Goal: Use online tool/utility: Utilize a website feature to perform a specific function

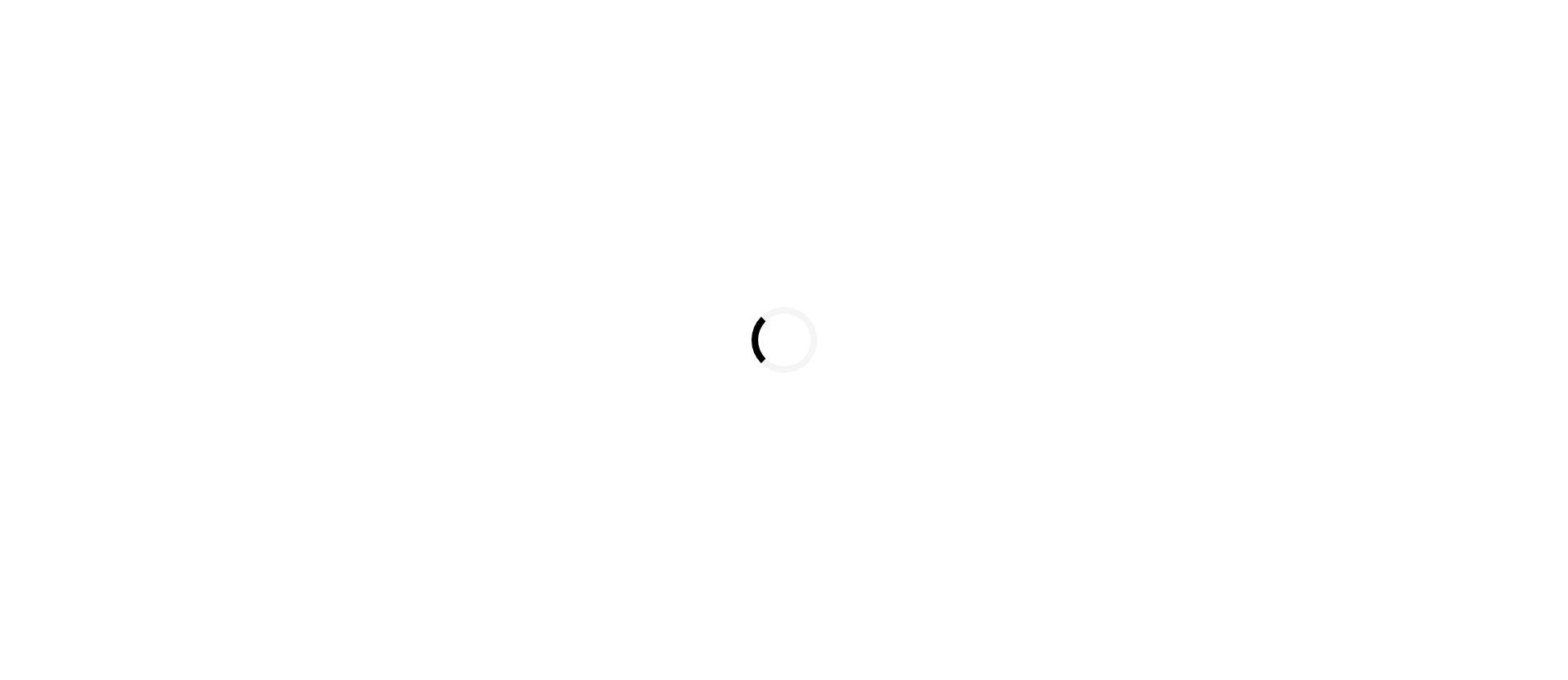
select select
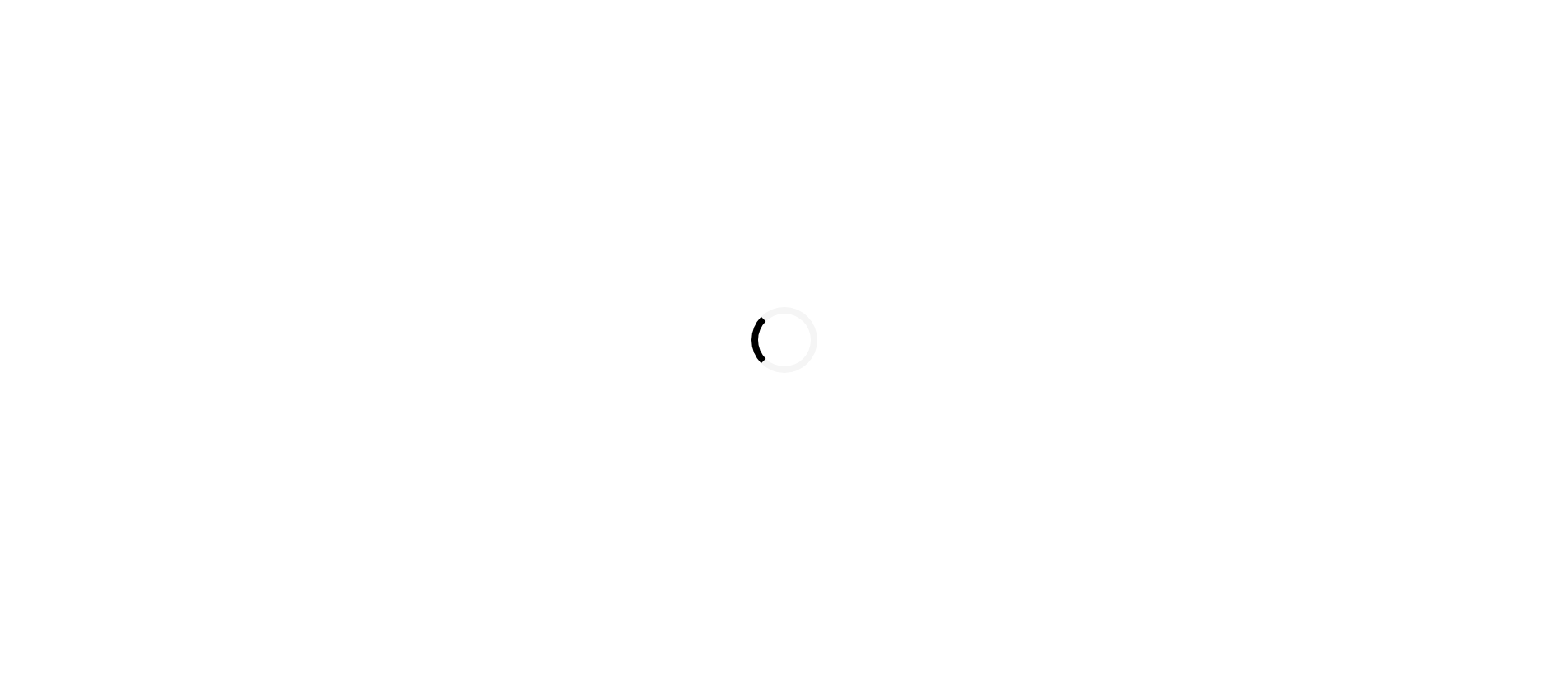
select select
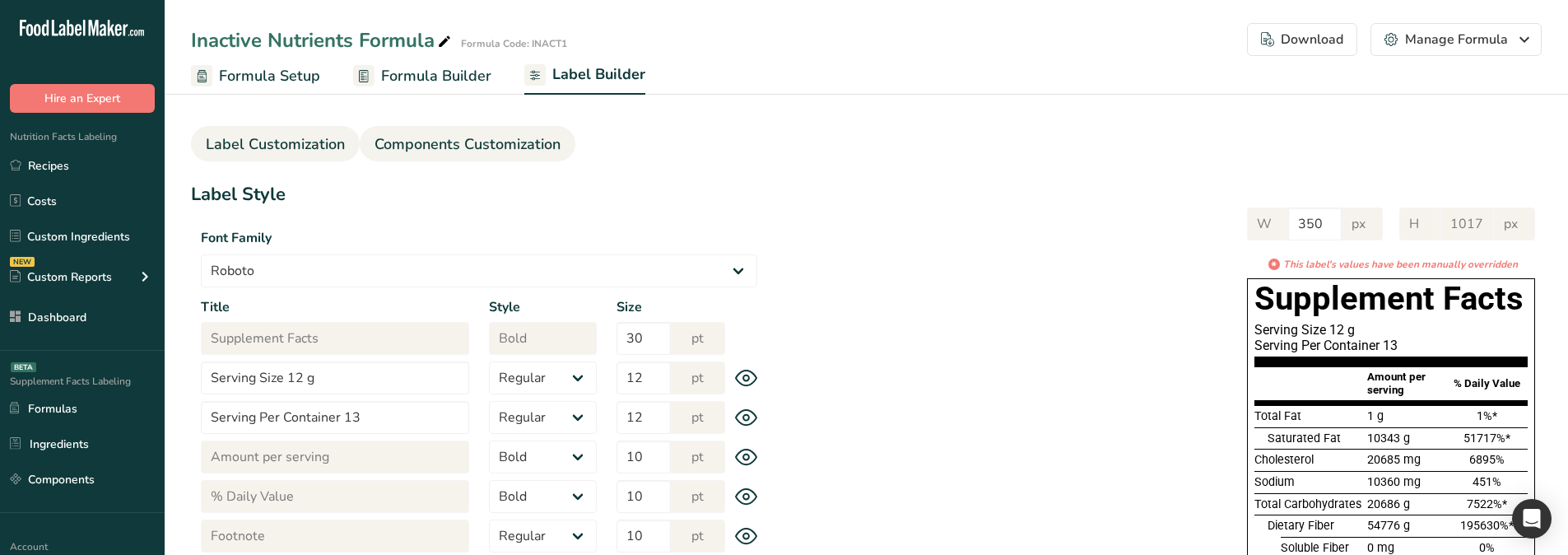
click at [482, 158] on link "Components Customization" at bounding box center [467, 144] width 186 height 37
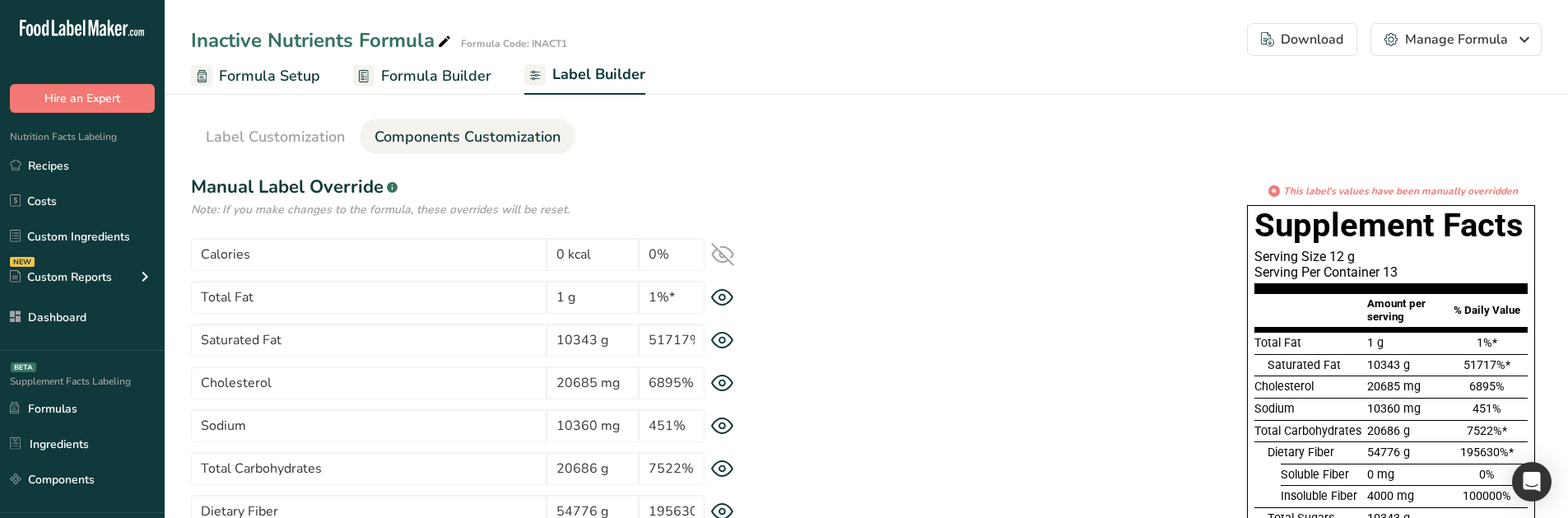
scroll to position [165, 0]
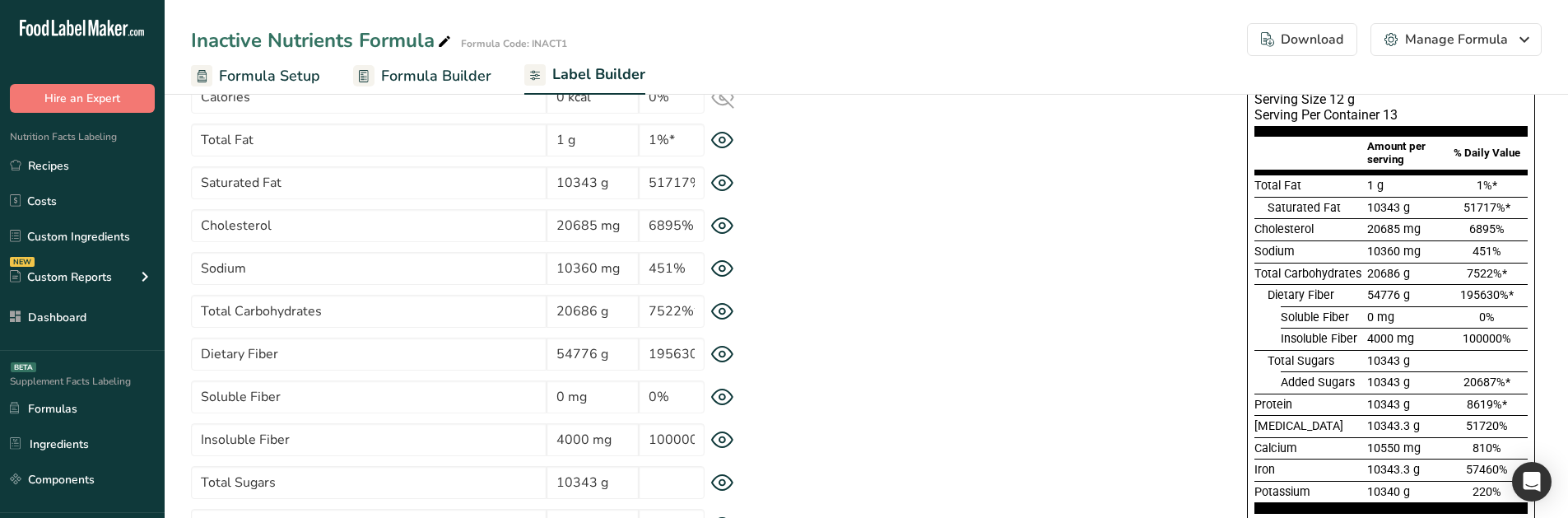
click at [725, 442] on icon at bounding box center [722, 440] width 6 height 6
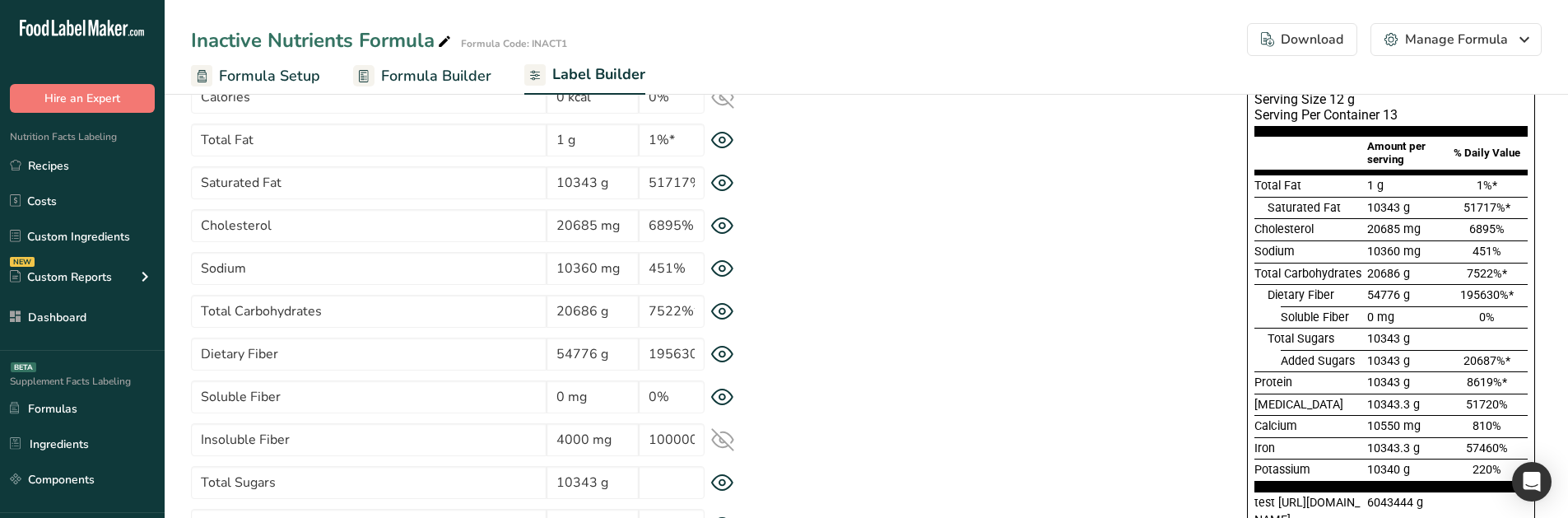
click at [725, 442] on icon at bounding box center [722, 439] width 21 height 21
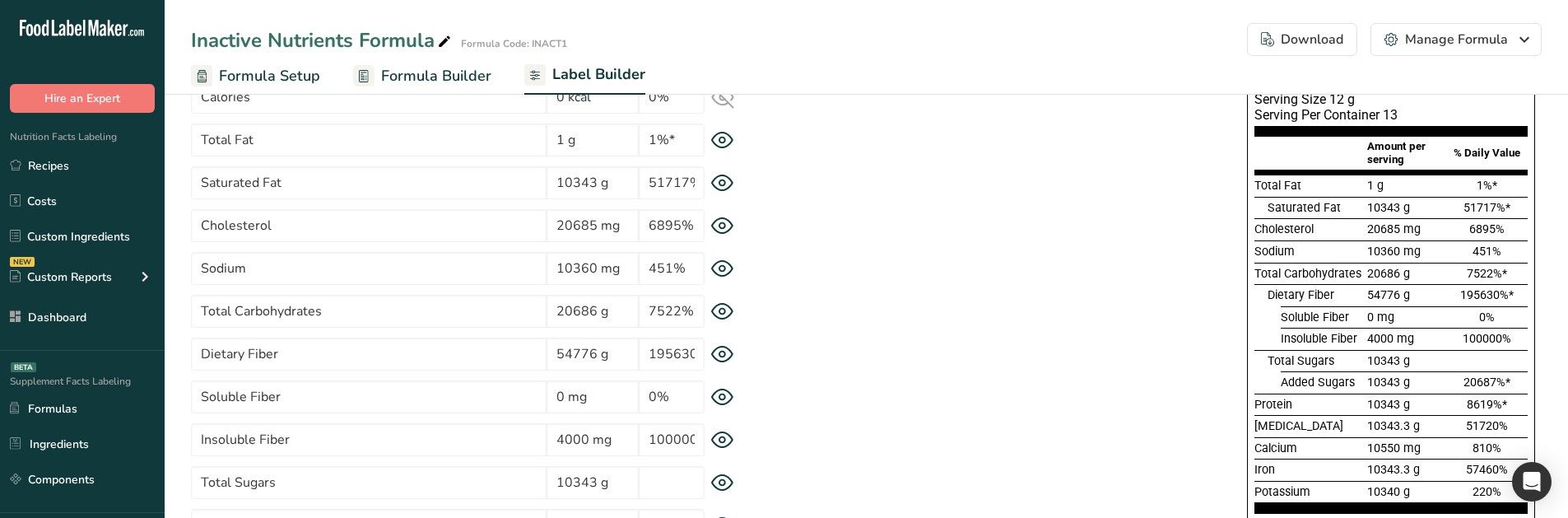
click at [720, 398] on icon at bounding box center [722, 397] width 6 height 6
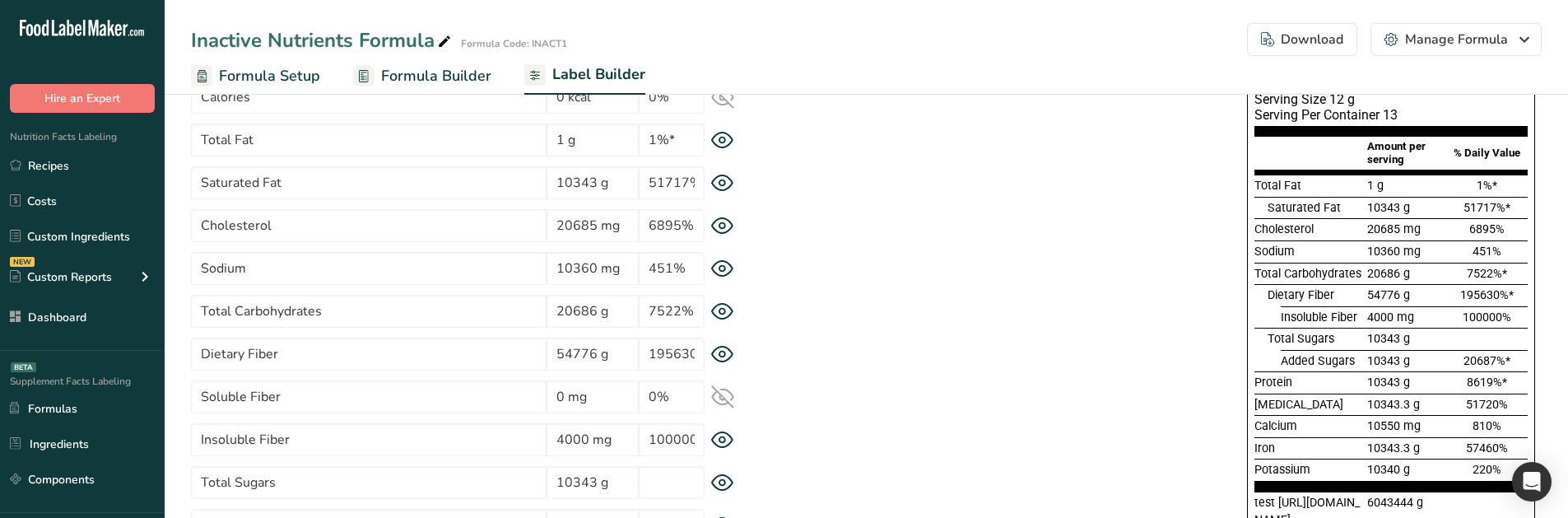
click at [720, 398] on icon at bounding box center [722, 397] width 21 height 15
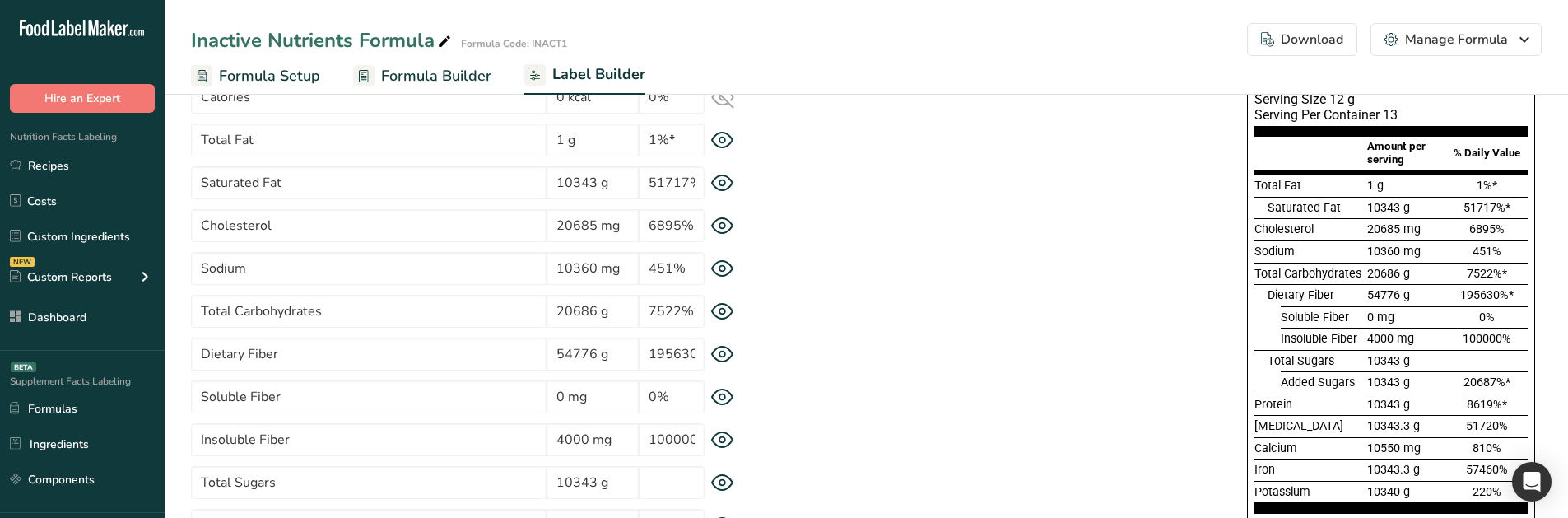
click at [720, 392] on icon at bounding box center [722, 397] width 23 height 17
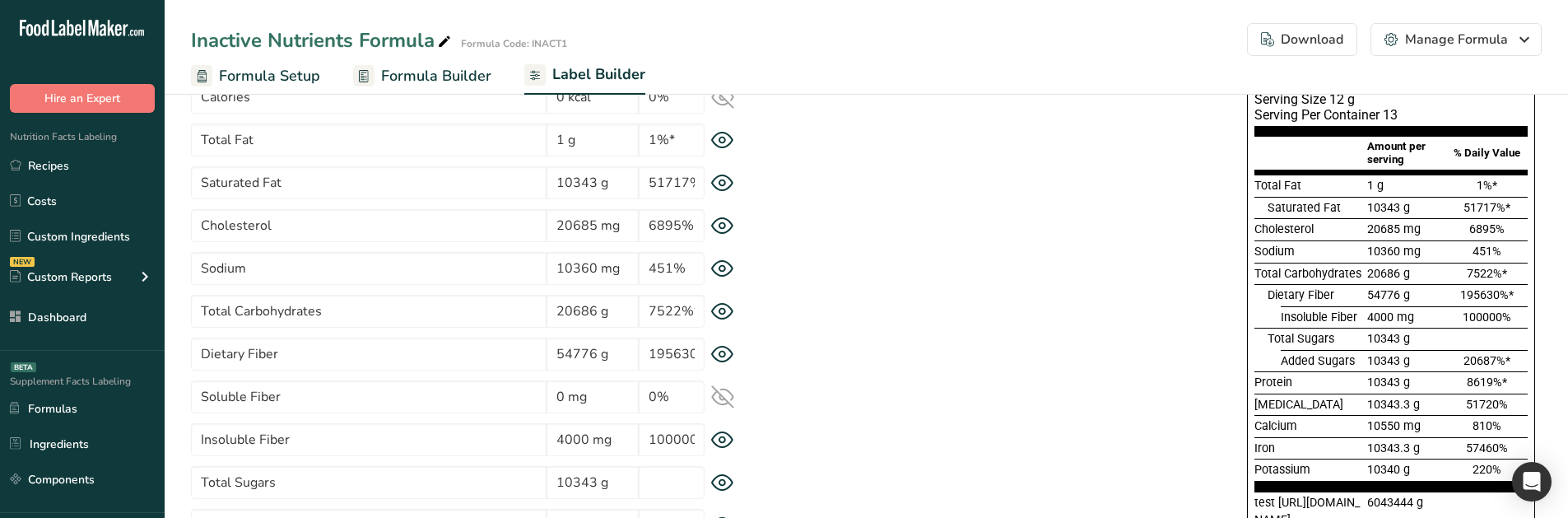
click at [721, 442] on icon at bounding box center [722, 440] width 6 height 6
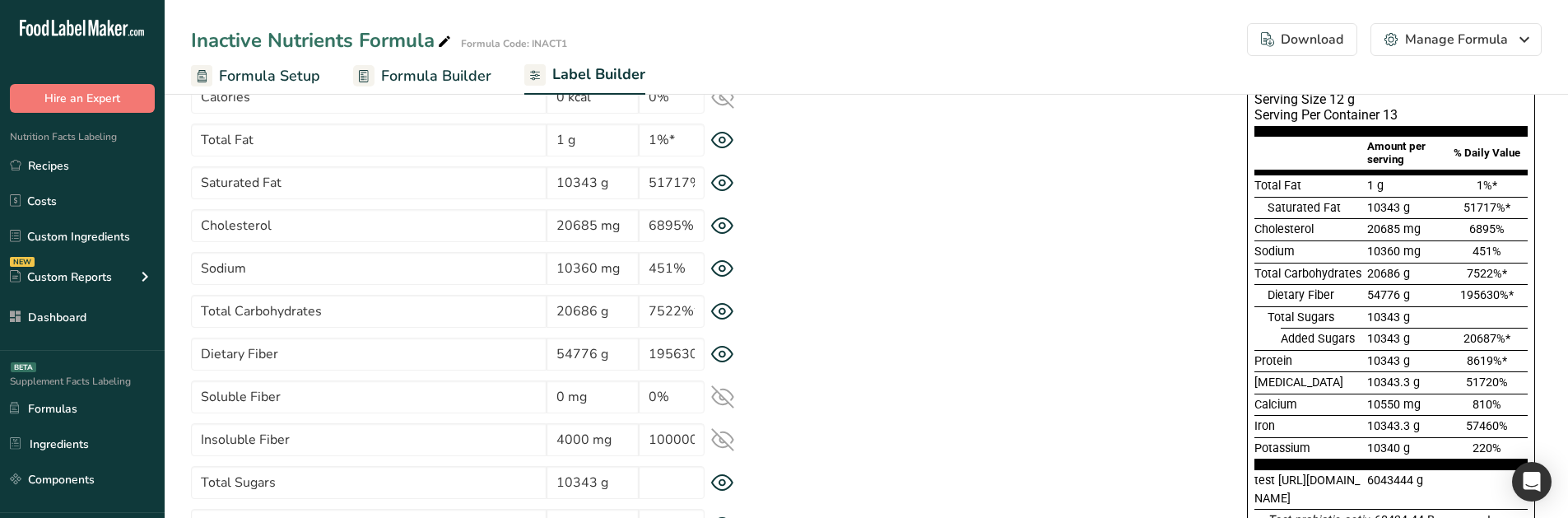
click at [721, 442] on icon at bounding box center [722, 440] width 21 height 15
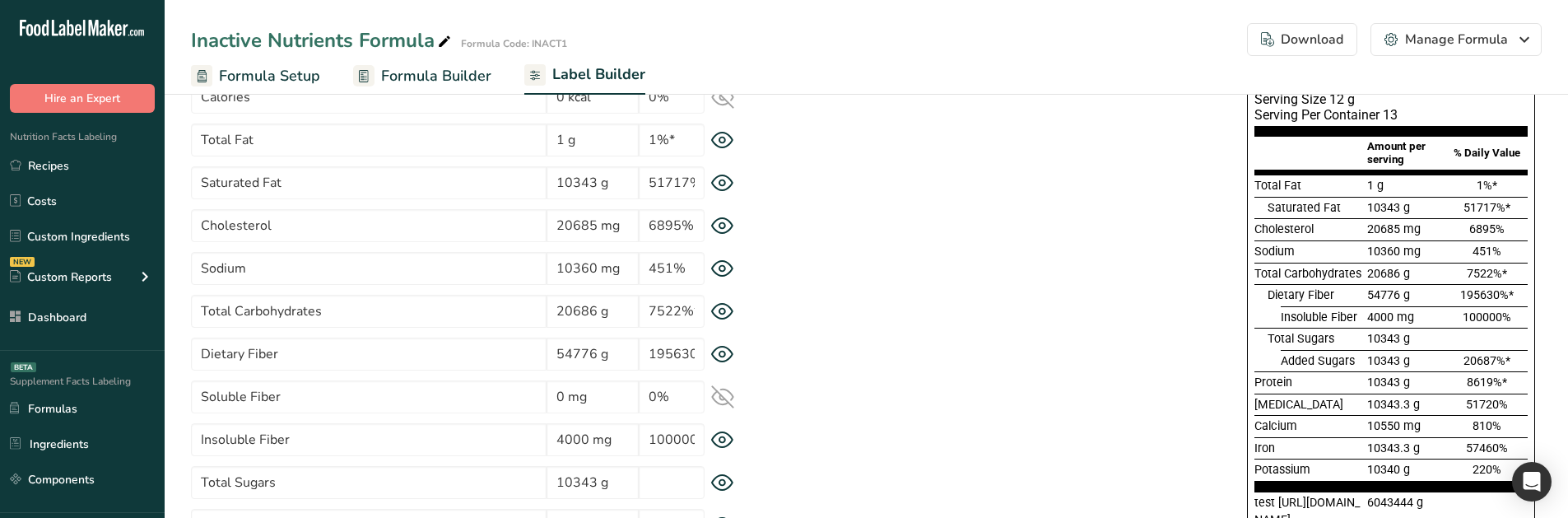
click at [715, 392] on icon at bounding box center [722, 397] width 21 height 15
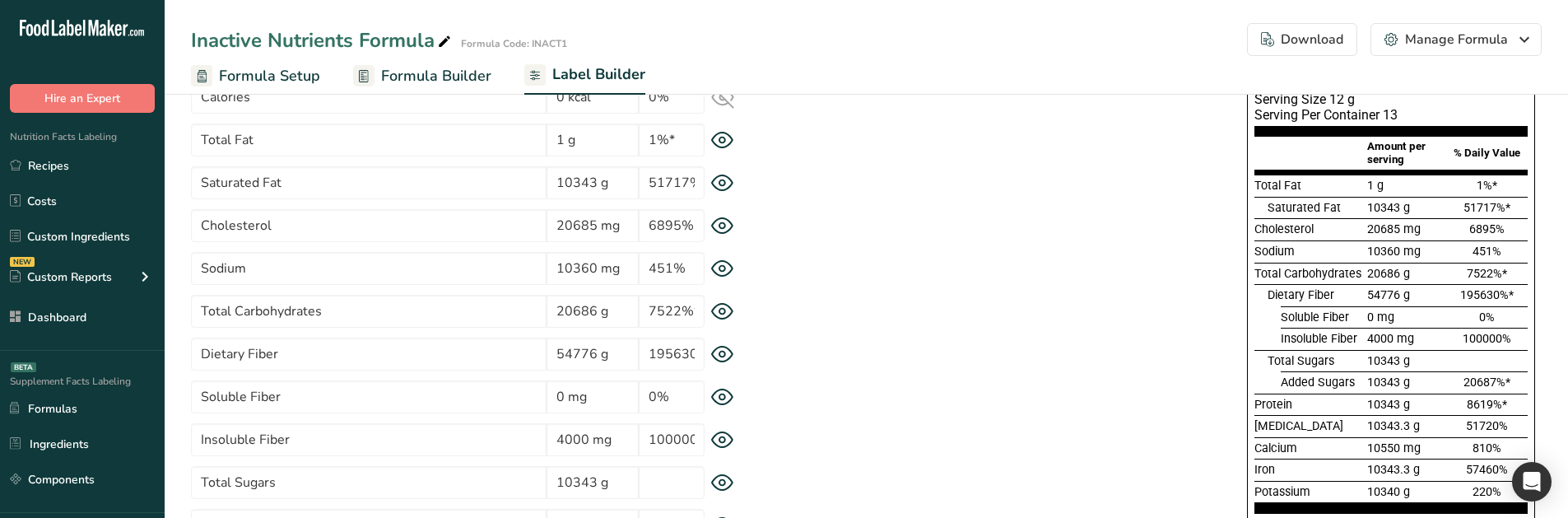
click at [727, 357] on icon at bounding box center [722, 355] width 23 height 17
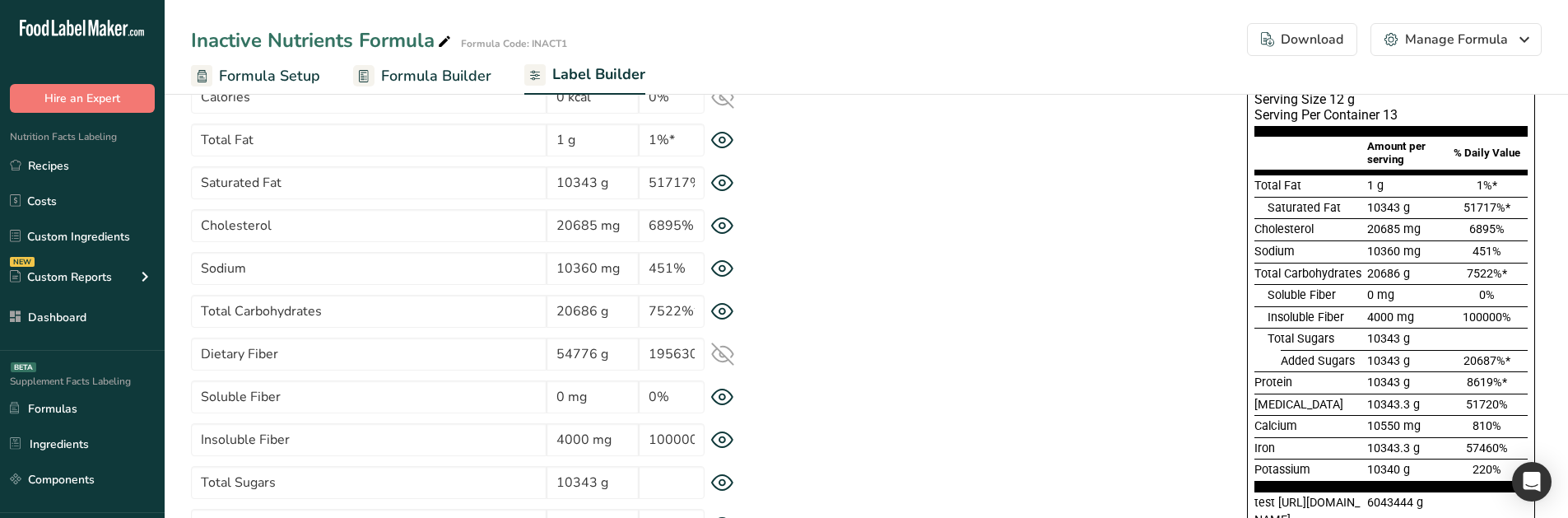
click at [727, 357] on icon at bounding box center [722, 354] width 23 height 23
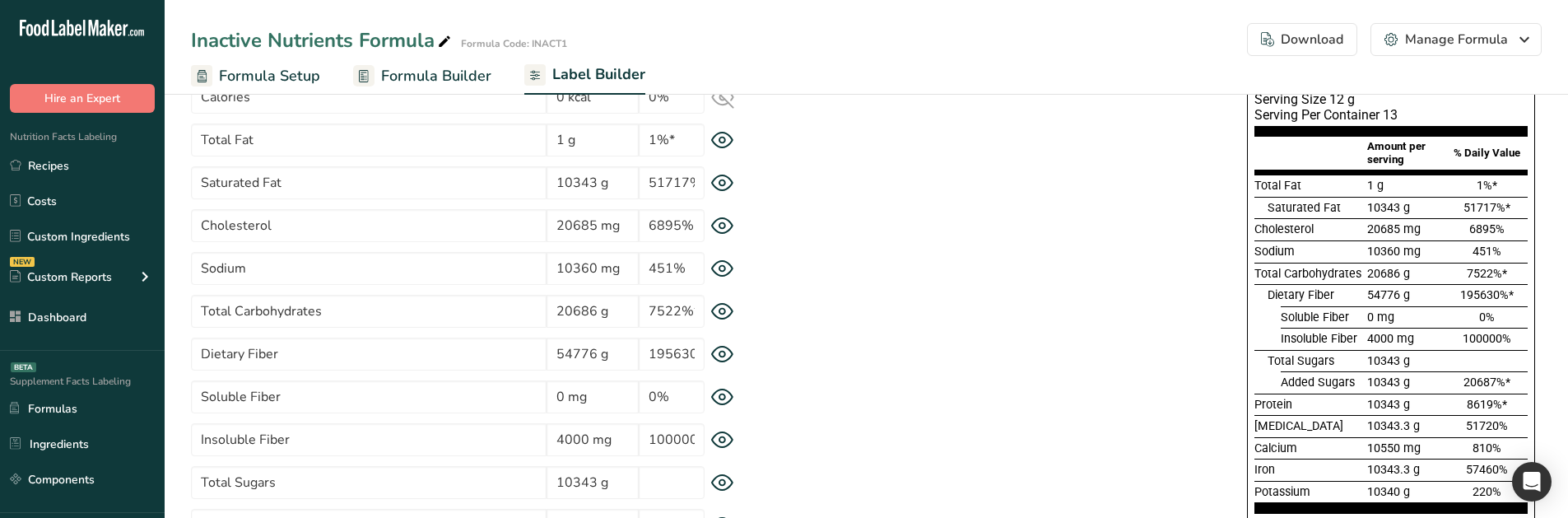
click at [722, 314] on icon at bounding box center [722, 311] width 6 height 6
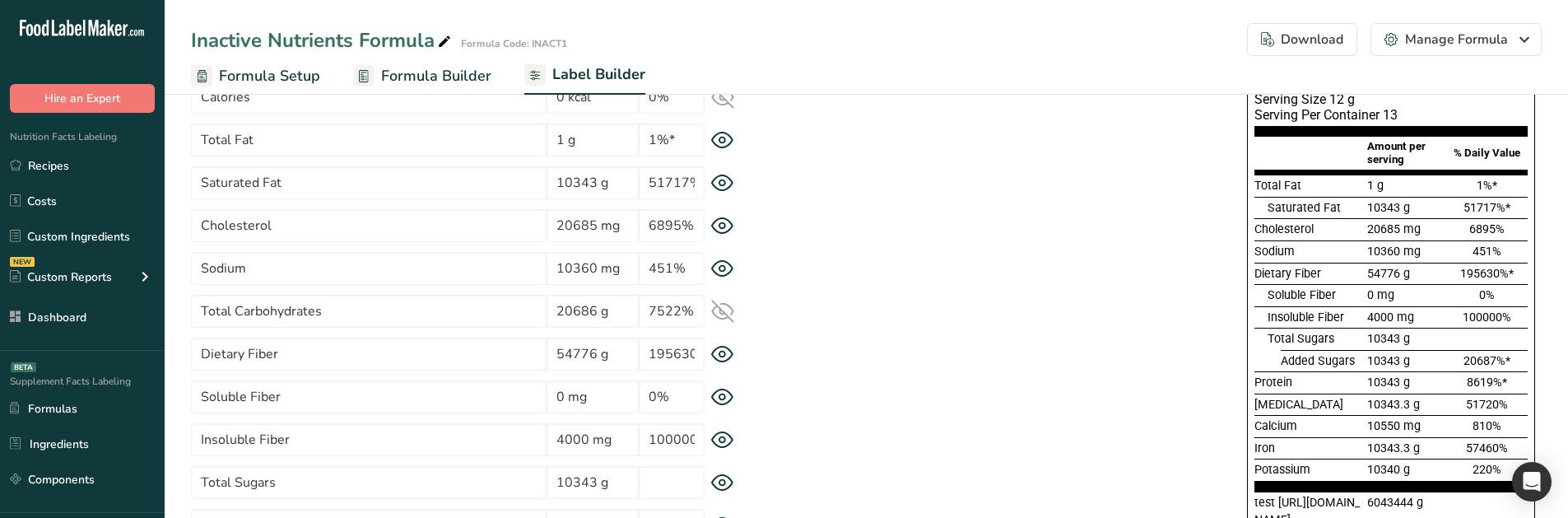
click at [722, 314] on icon at bounding box center [722, 312] width 21 height 15
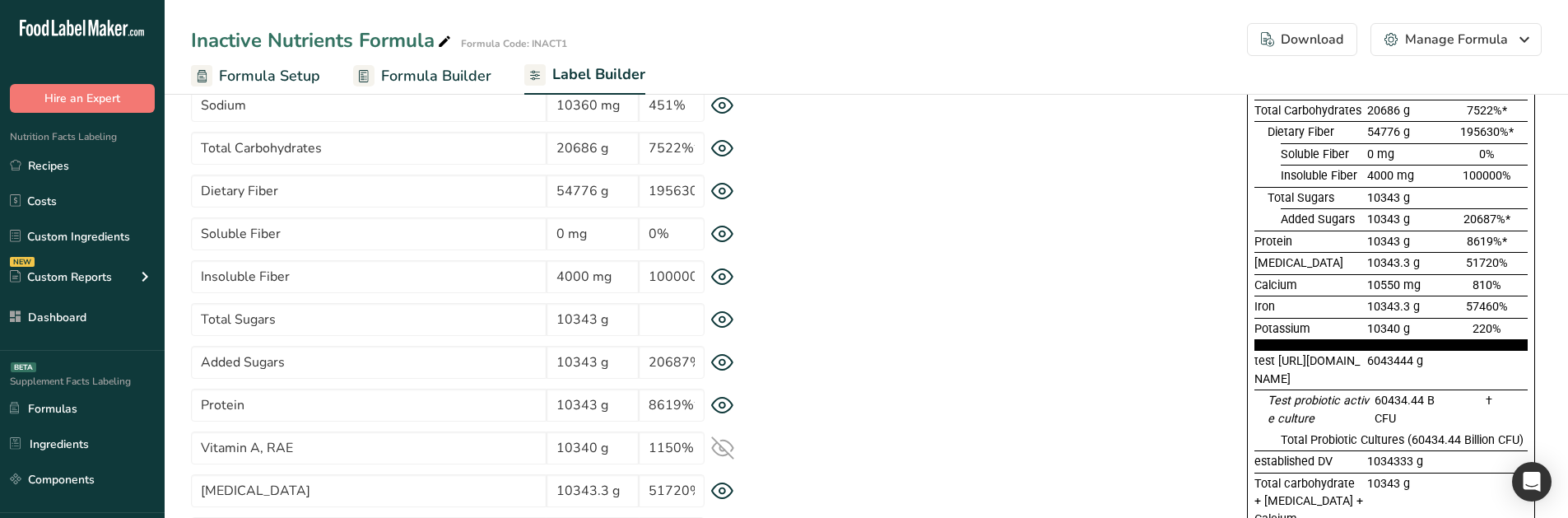
scroll to position [329, 0]
click at [714, 320] on icon at bounding box center [722, 318] width 21 height 15
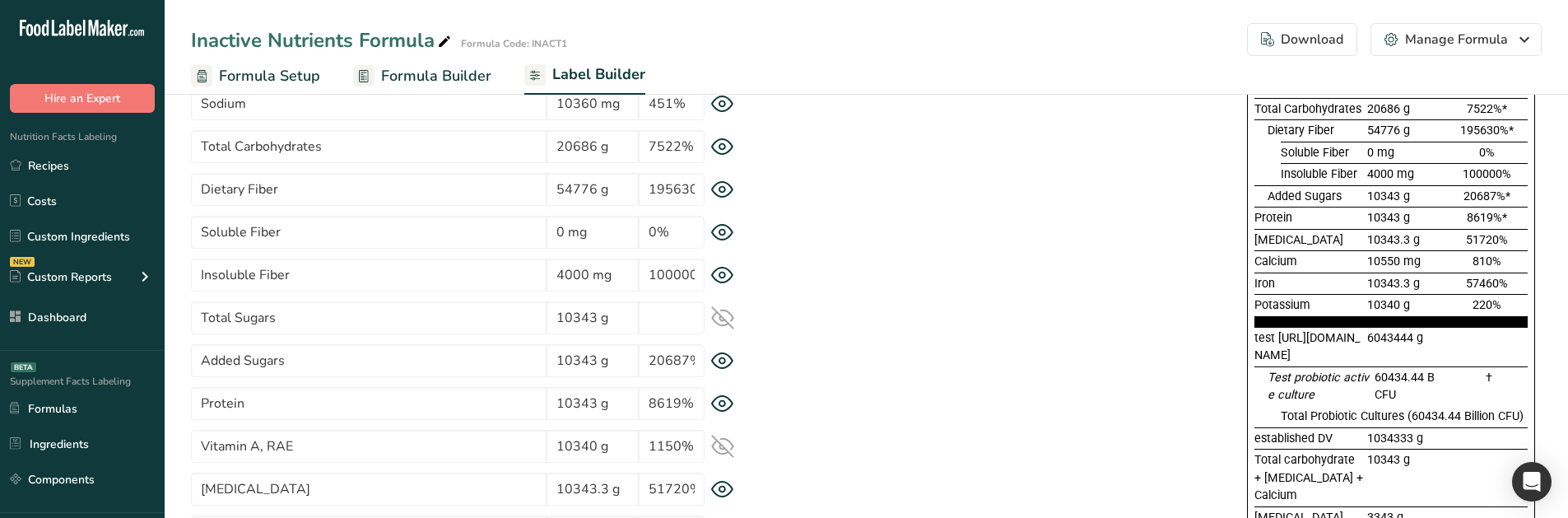
click at [714, 320] on icon at bounding box center [722, 318] width 21 height 15
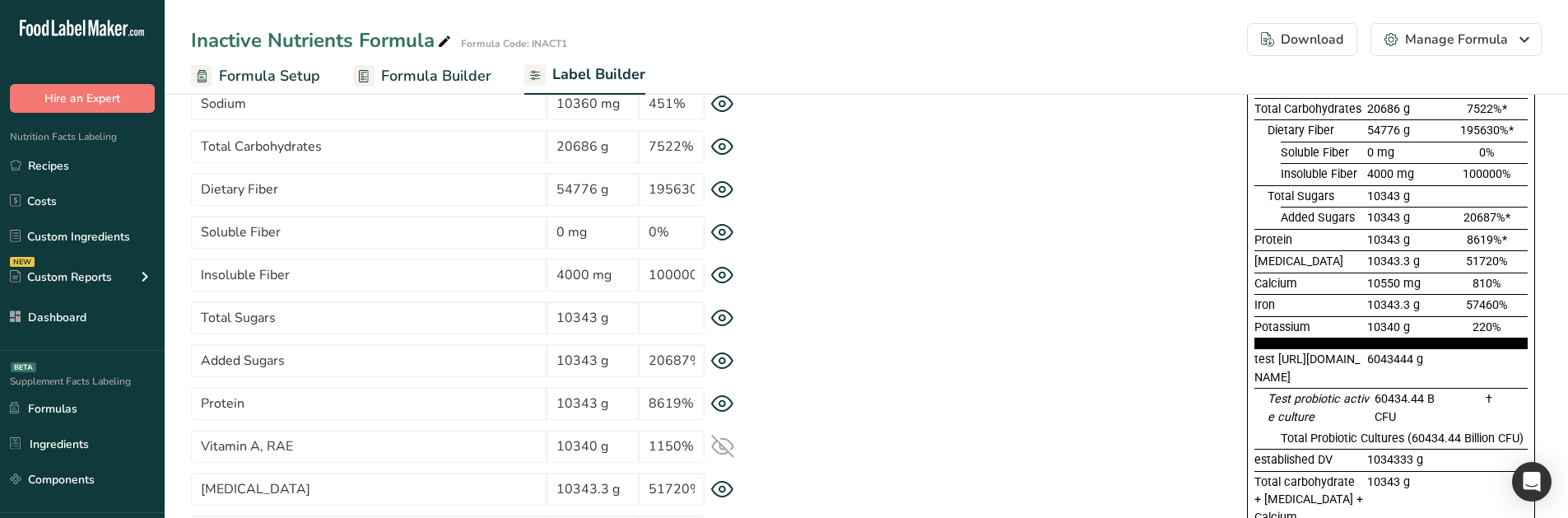
click at [714, 320] on icon at bounding box center [722, 318] width 21 height 15
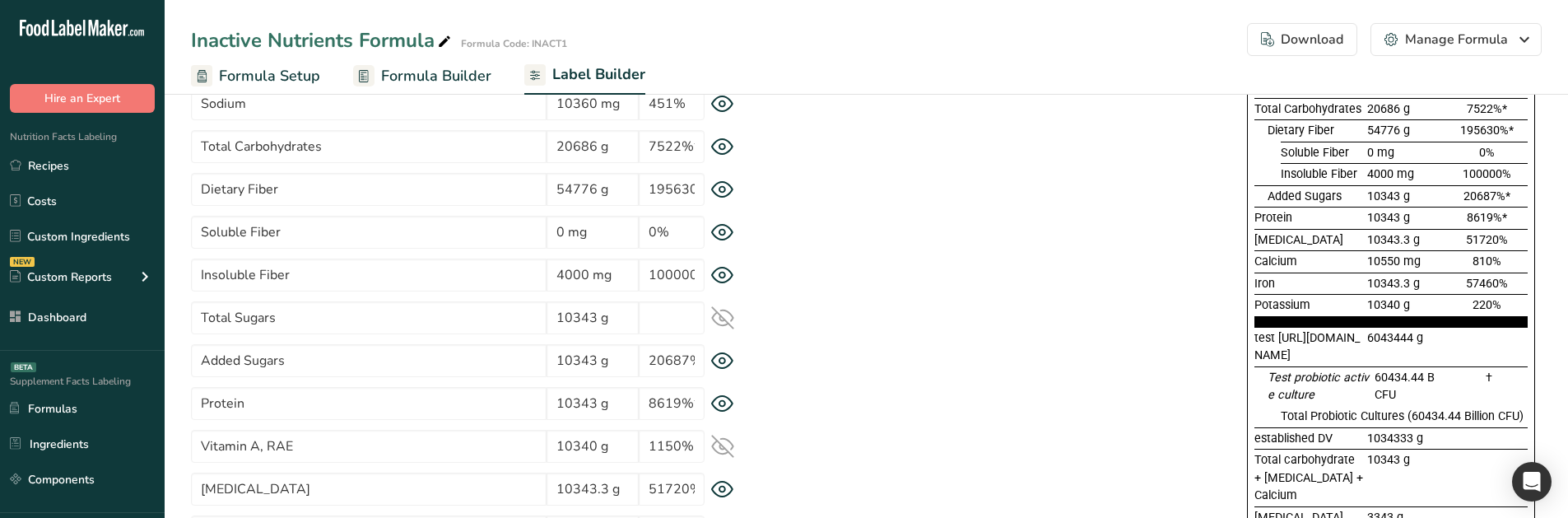
click at [714, 320] on icon at bounding box center [722, 318] width 21 height 15
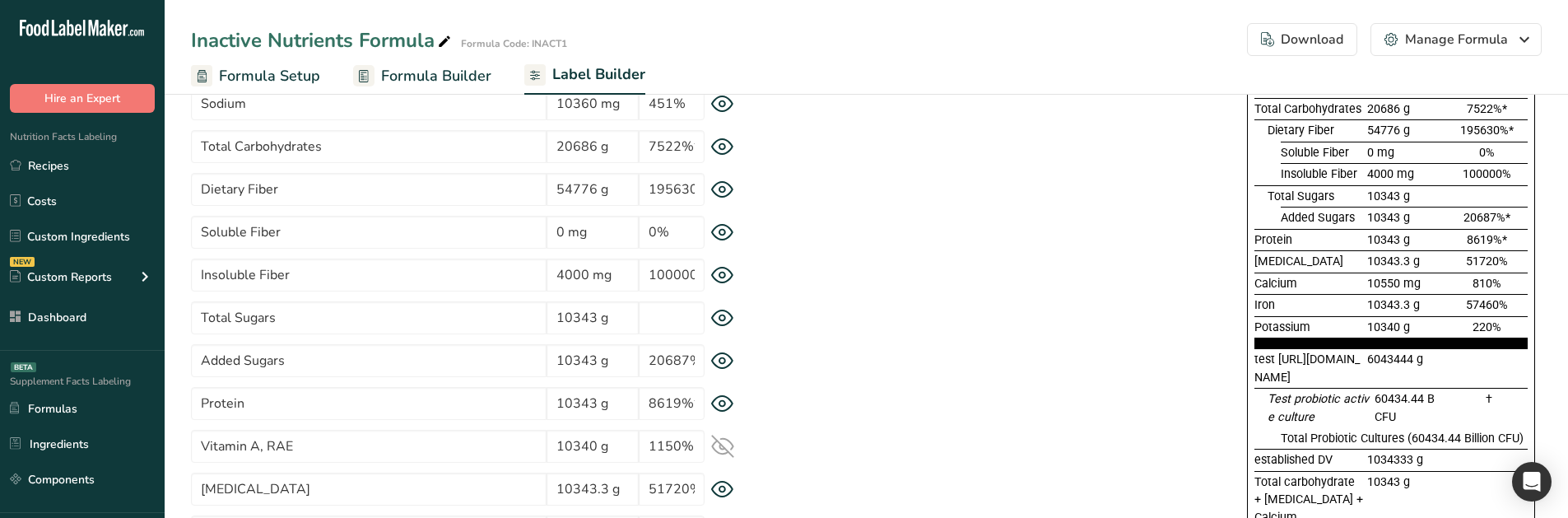
click at [732, 361] on icon at bounding box center [722, 361] width 23 height 17
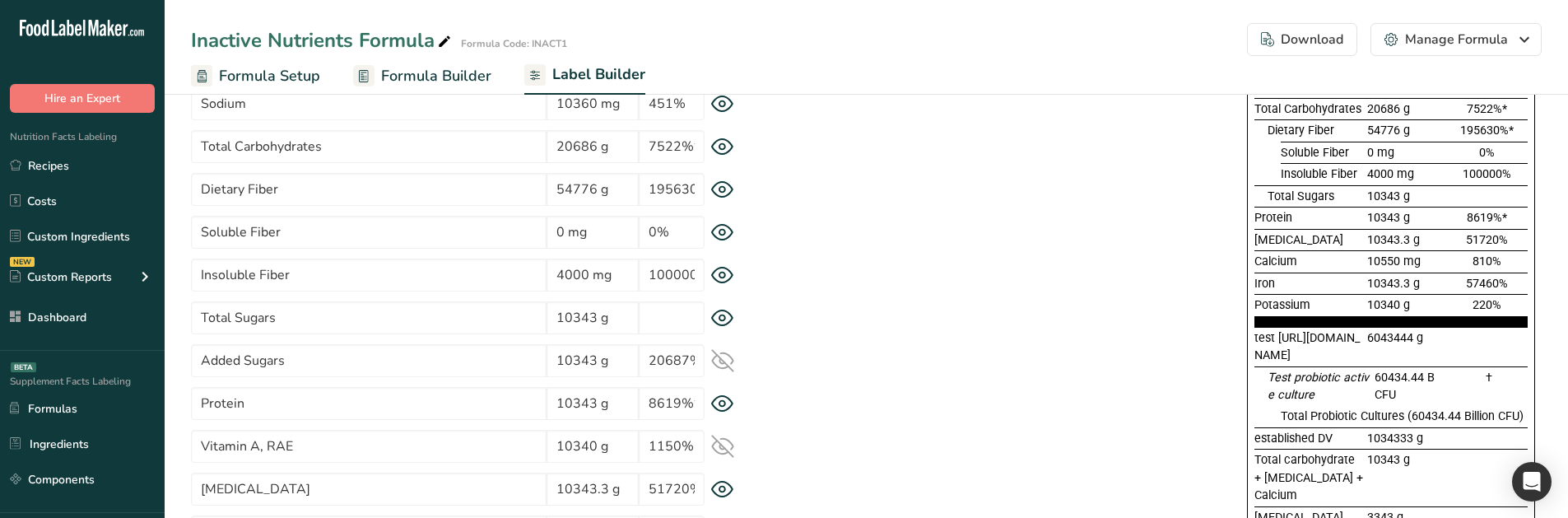
click at [732, 361] on icon at bounding box center [722, 360] width 23 height 23
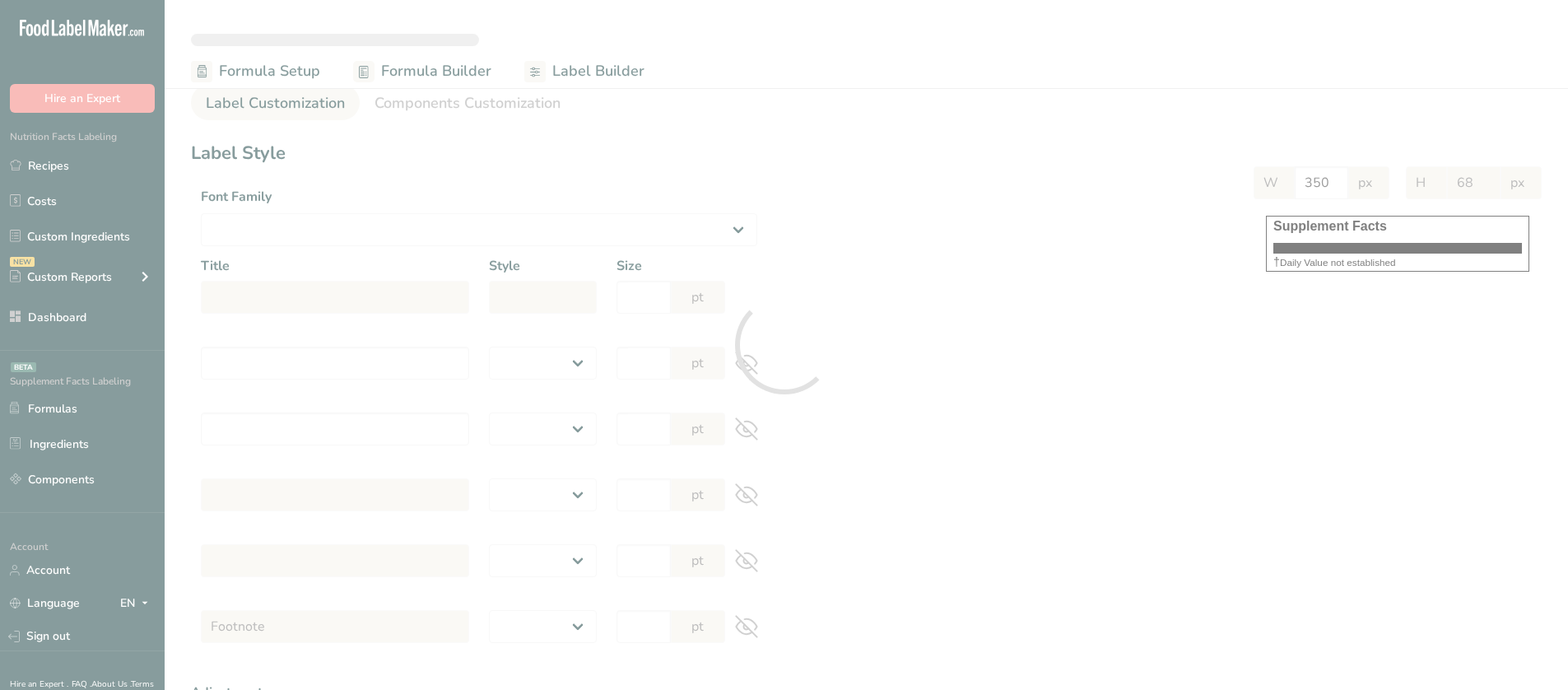
select select
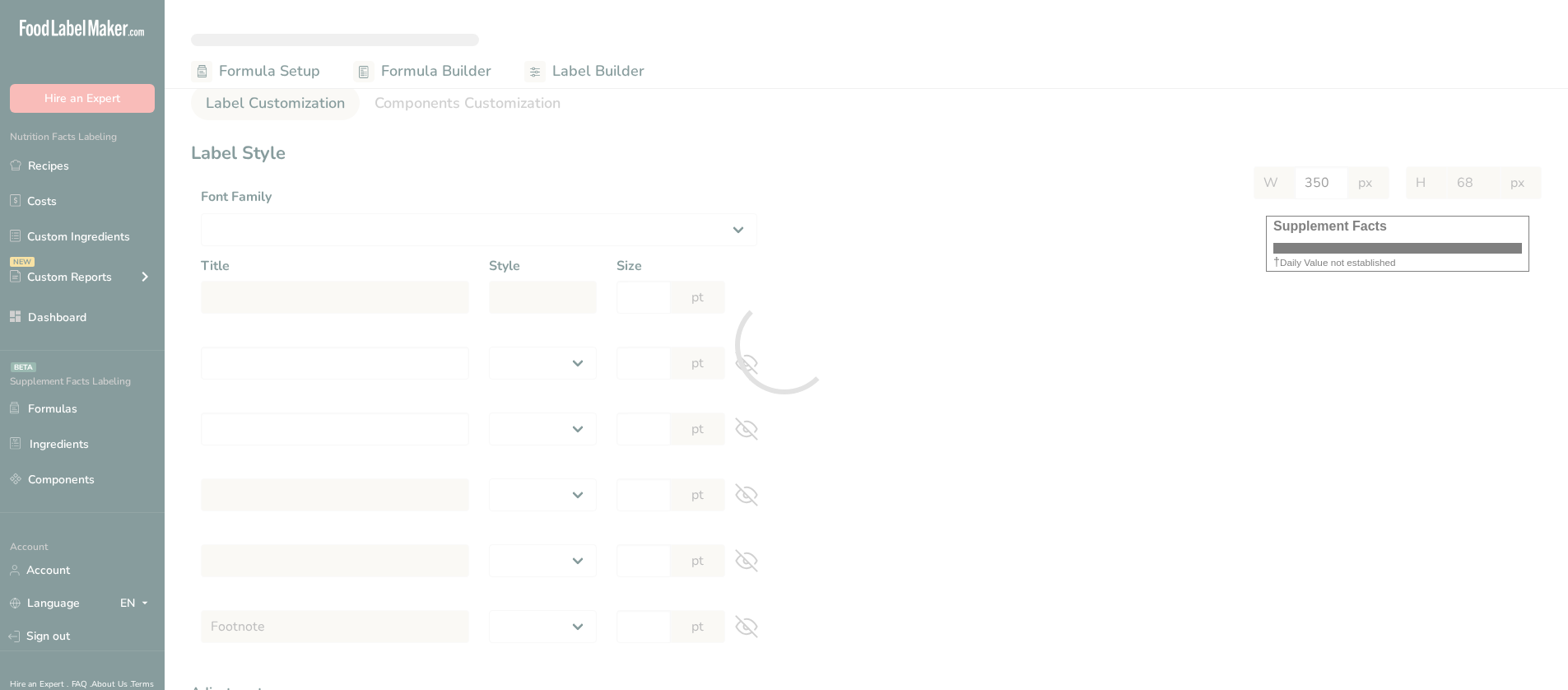
select select
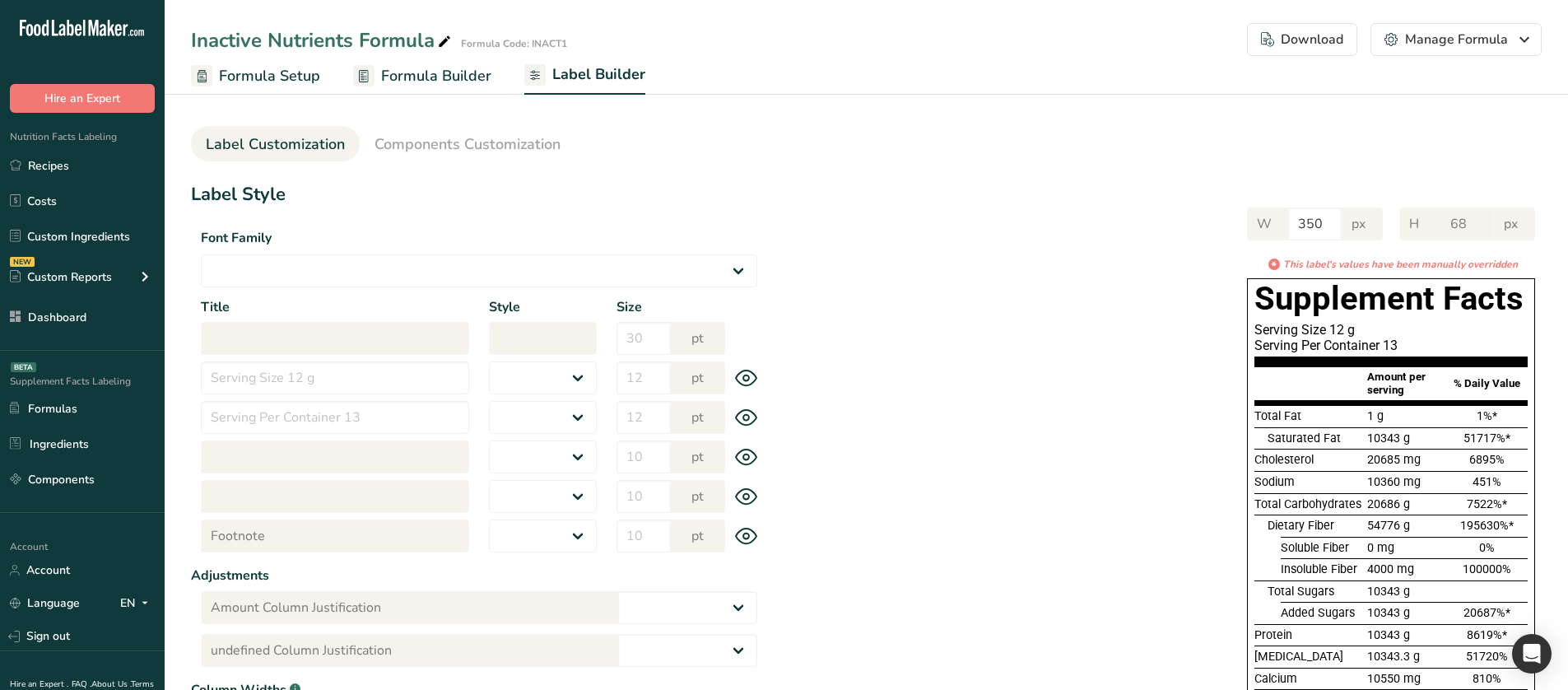
select select "Roboto"
type input "Supplement Facts"
select select "bold"
type input "30"
type input "Serving Size 12 g"
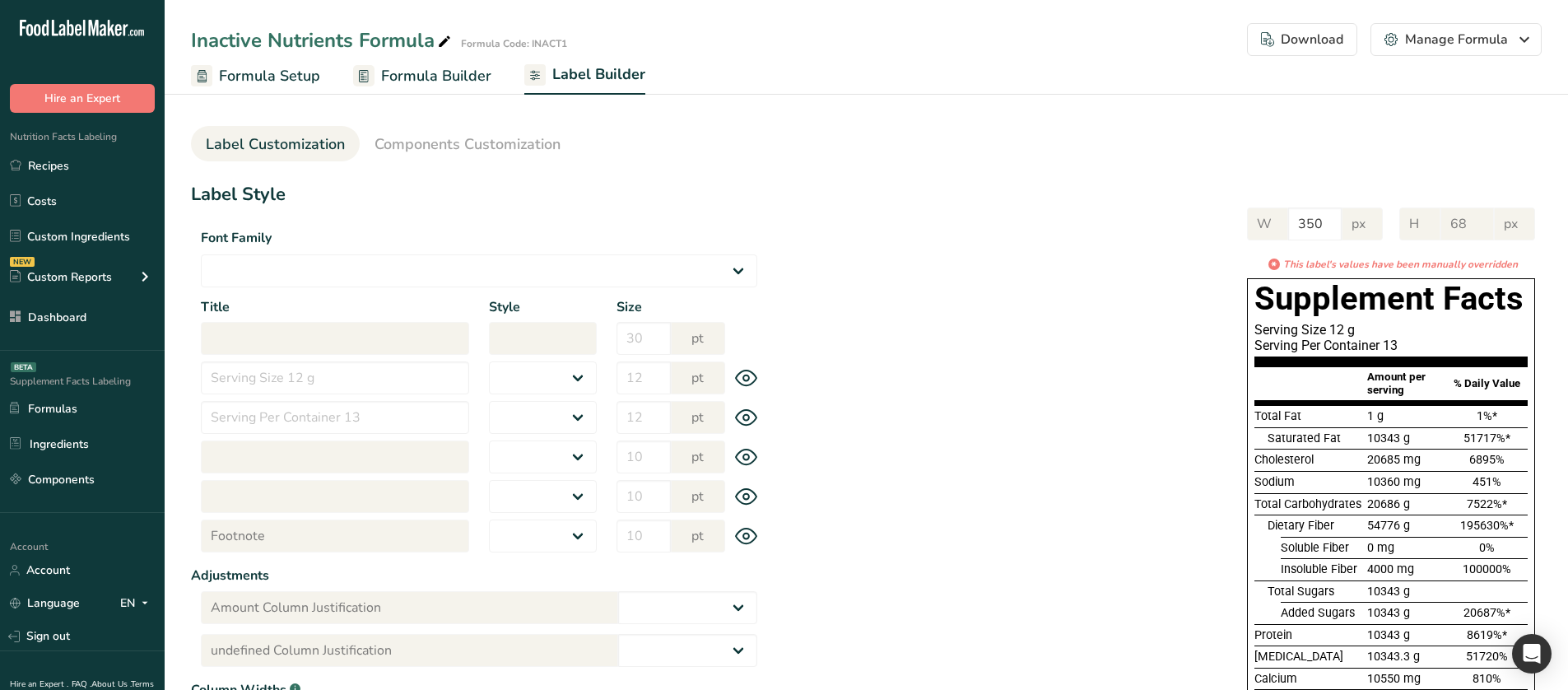
select select "regular"
type input "12"
type input "Serving Per Container 13"
select select "regular"
type input "12"
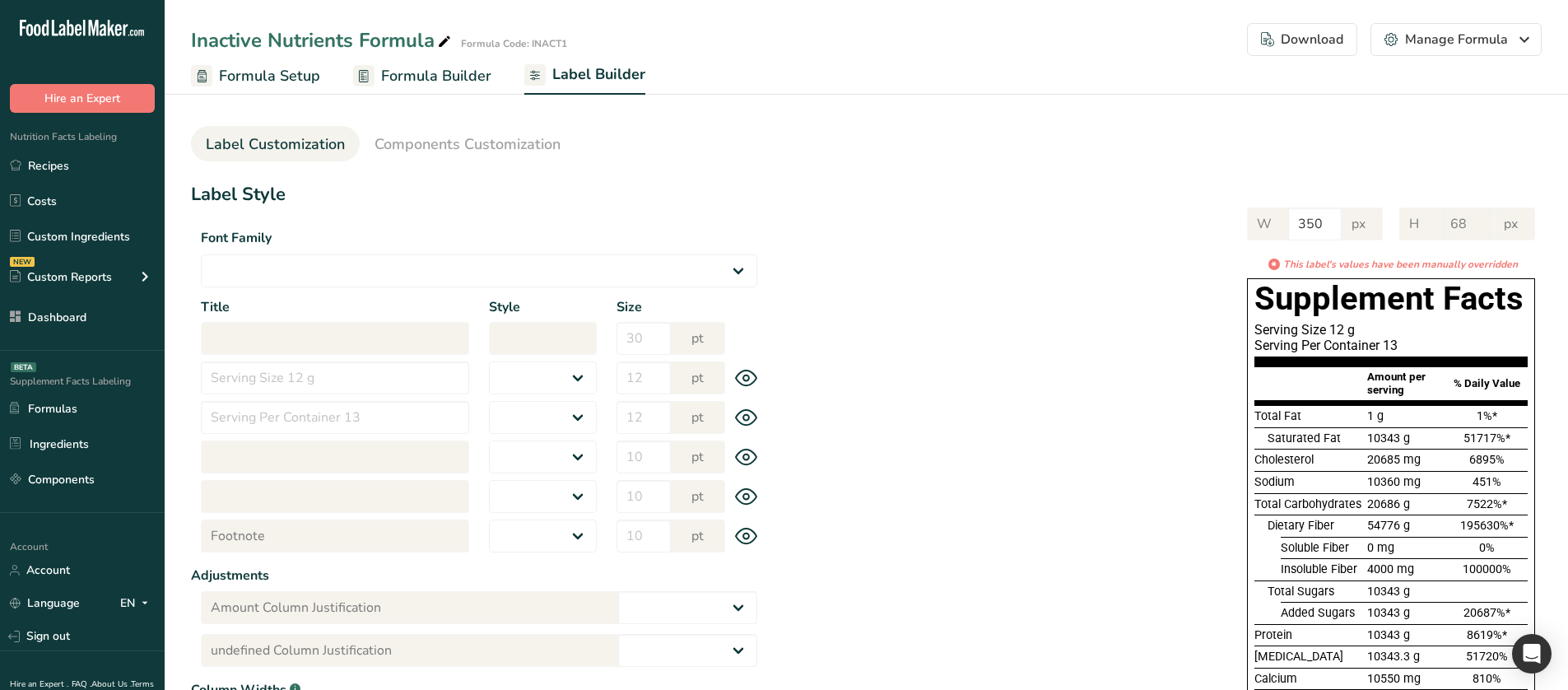
type input "Amount per serving"
select select "bold"
type input "10"
type input "% Daily Value"
select select "bold"
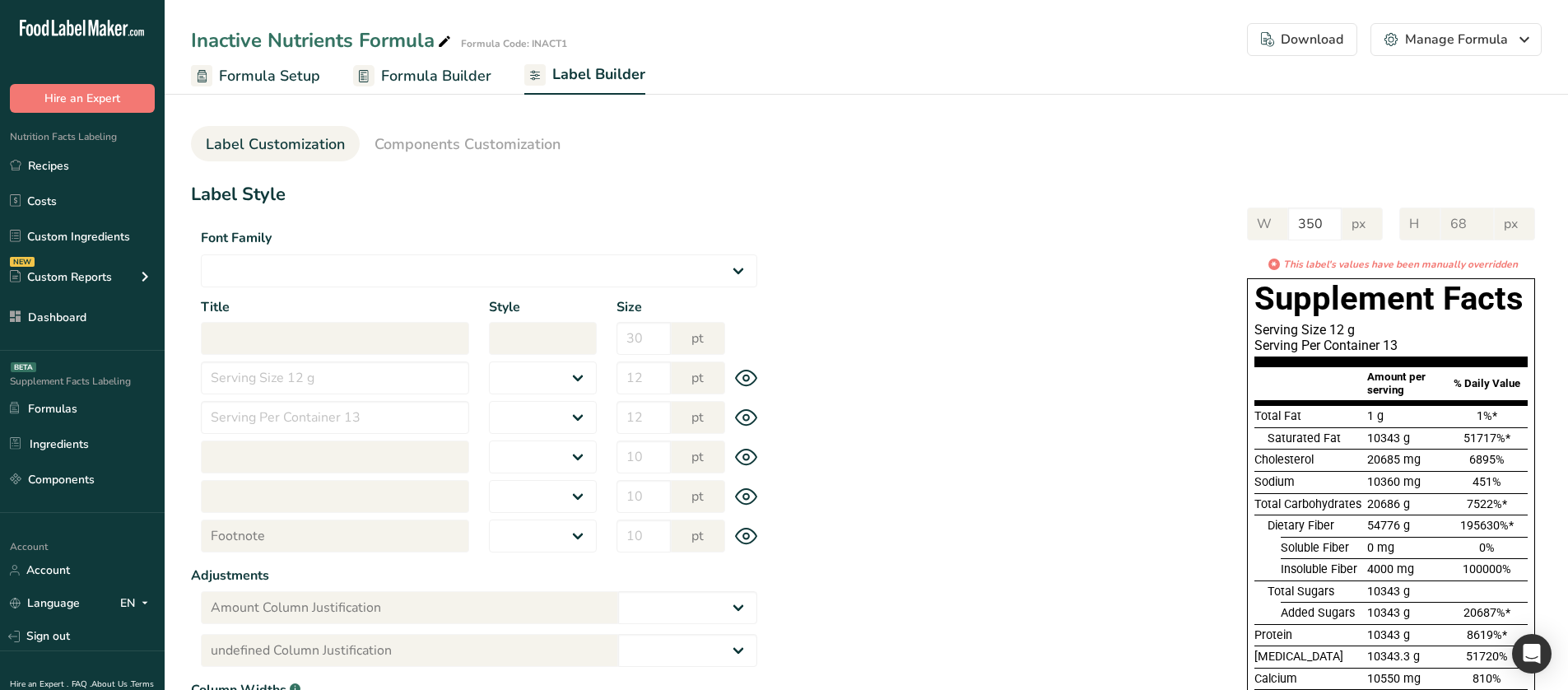
type input "10"
select select "regular"
type input "10"
select select "left"
type input "% Daily Value Column Justification"
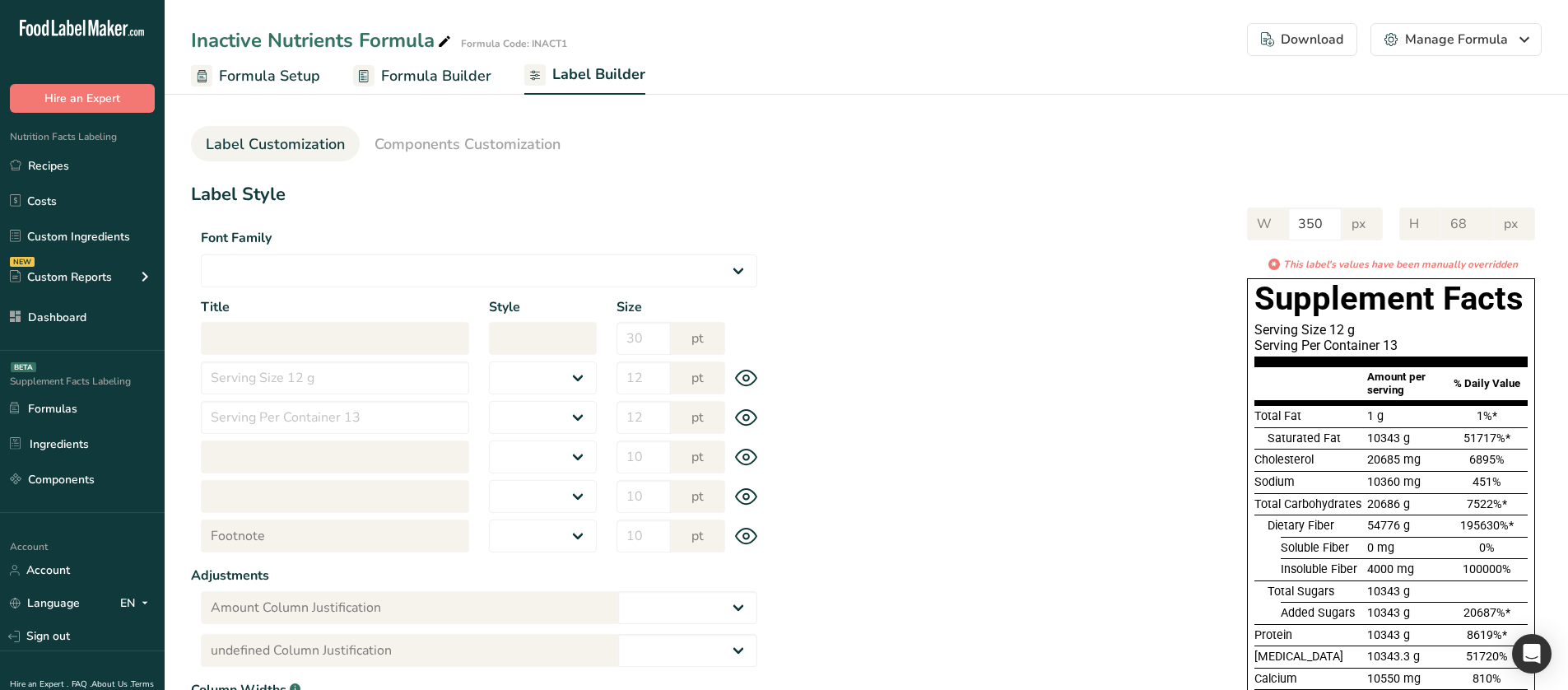
select select "center"
type input "40"
type input "30"
select select "% Daily Value"
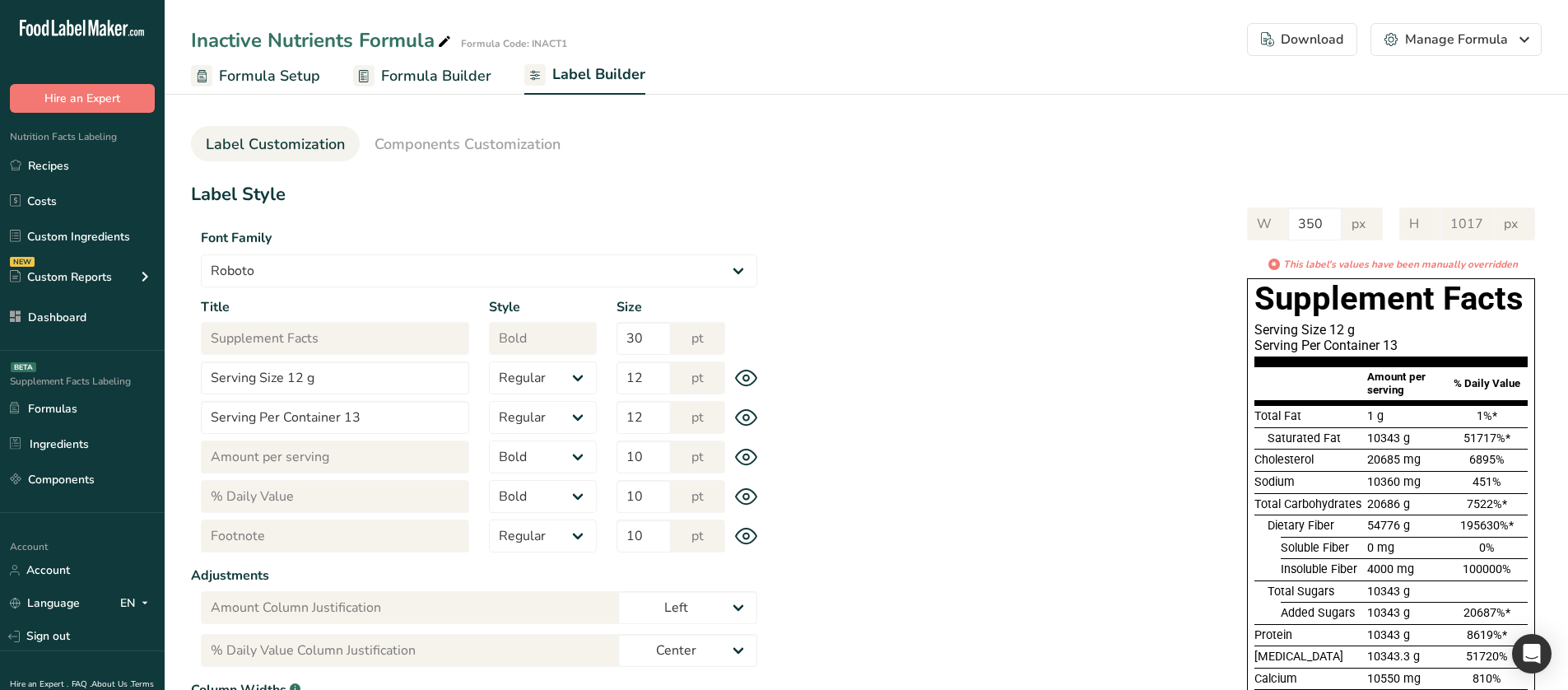
type input "969"
click at [471, 119] on section "Label Customization Components Customization Label Style Font Family Arial Robo…" at bounding box center [866, 582] width 1403 height 991
click at [459, 137] on span "Components Customization" at bounding box center [467, 144] width 186 height 22
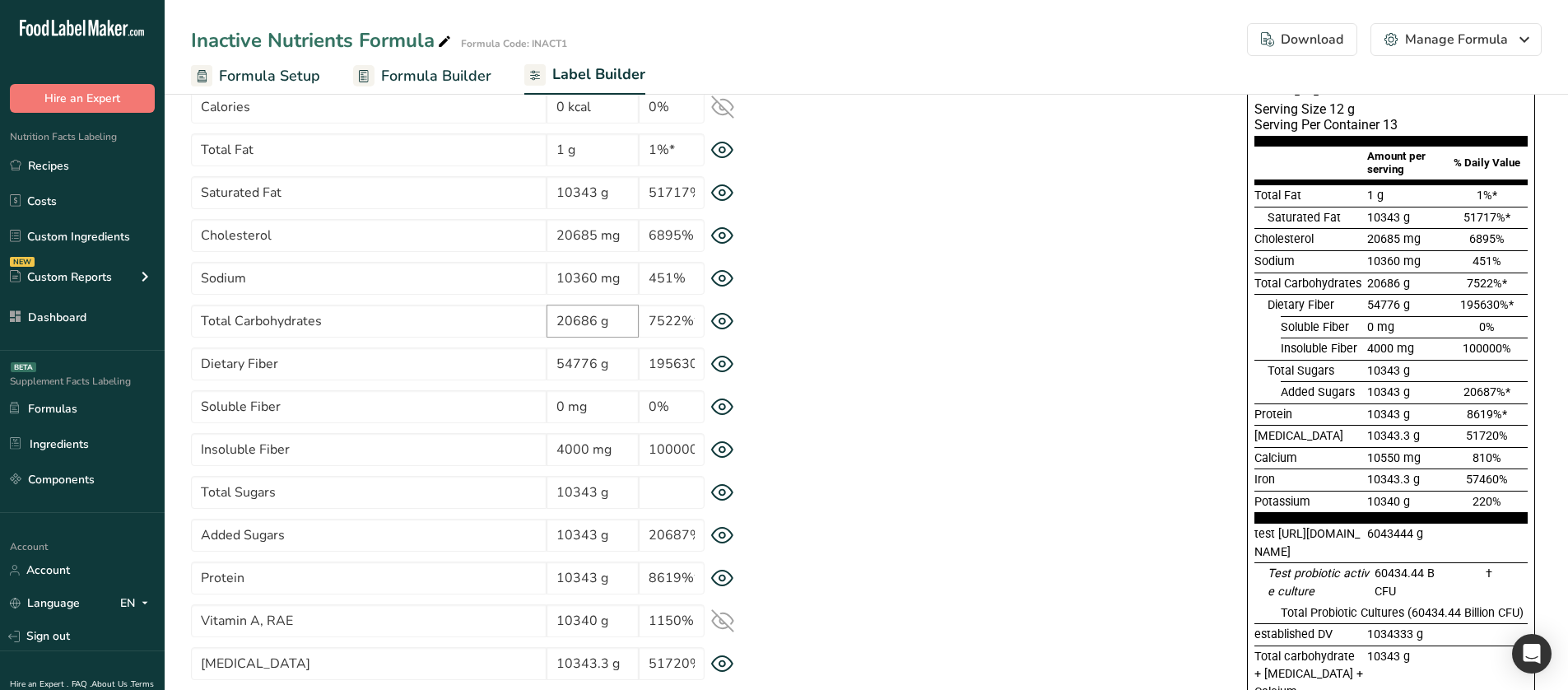
scroll to position [165, 0]
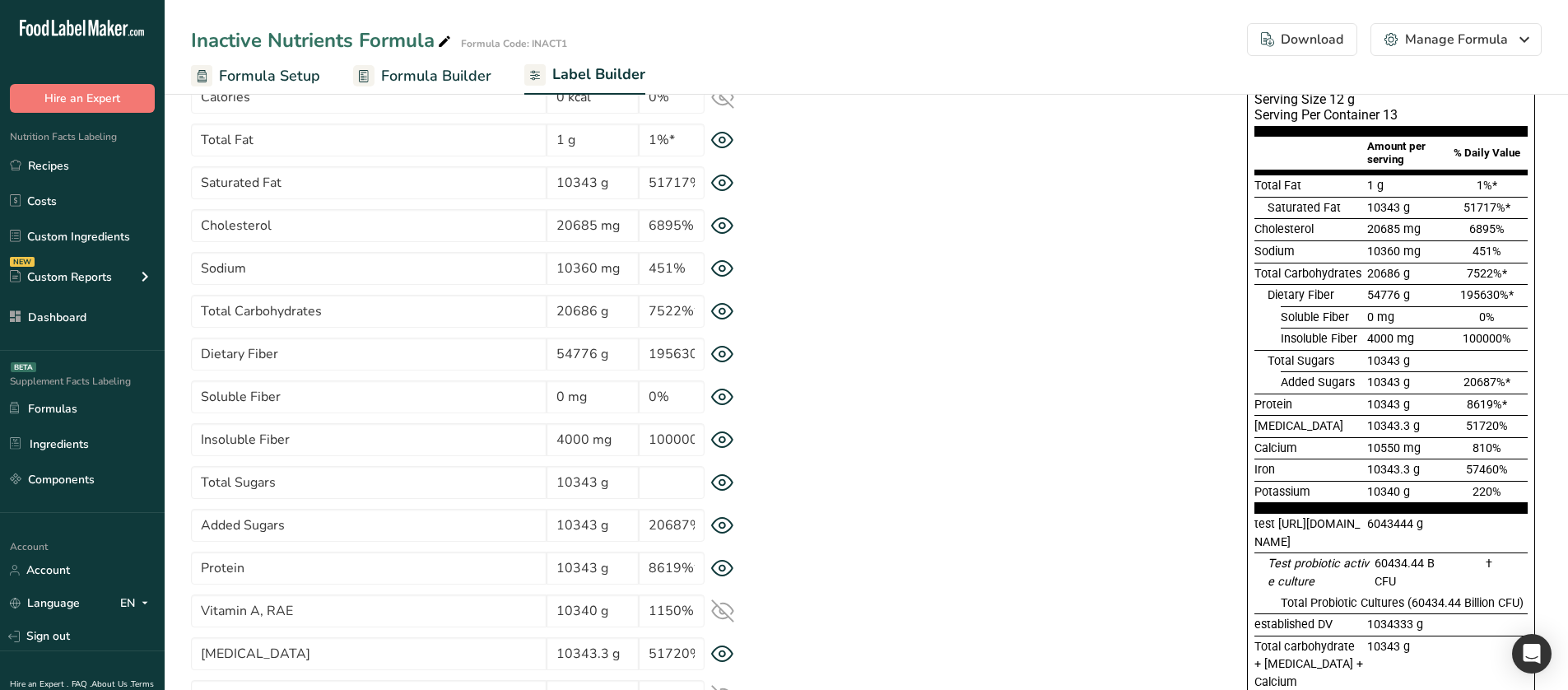
click at [721, 480] on icon at bounding box center [722, 483] width 6 height 6
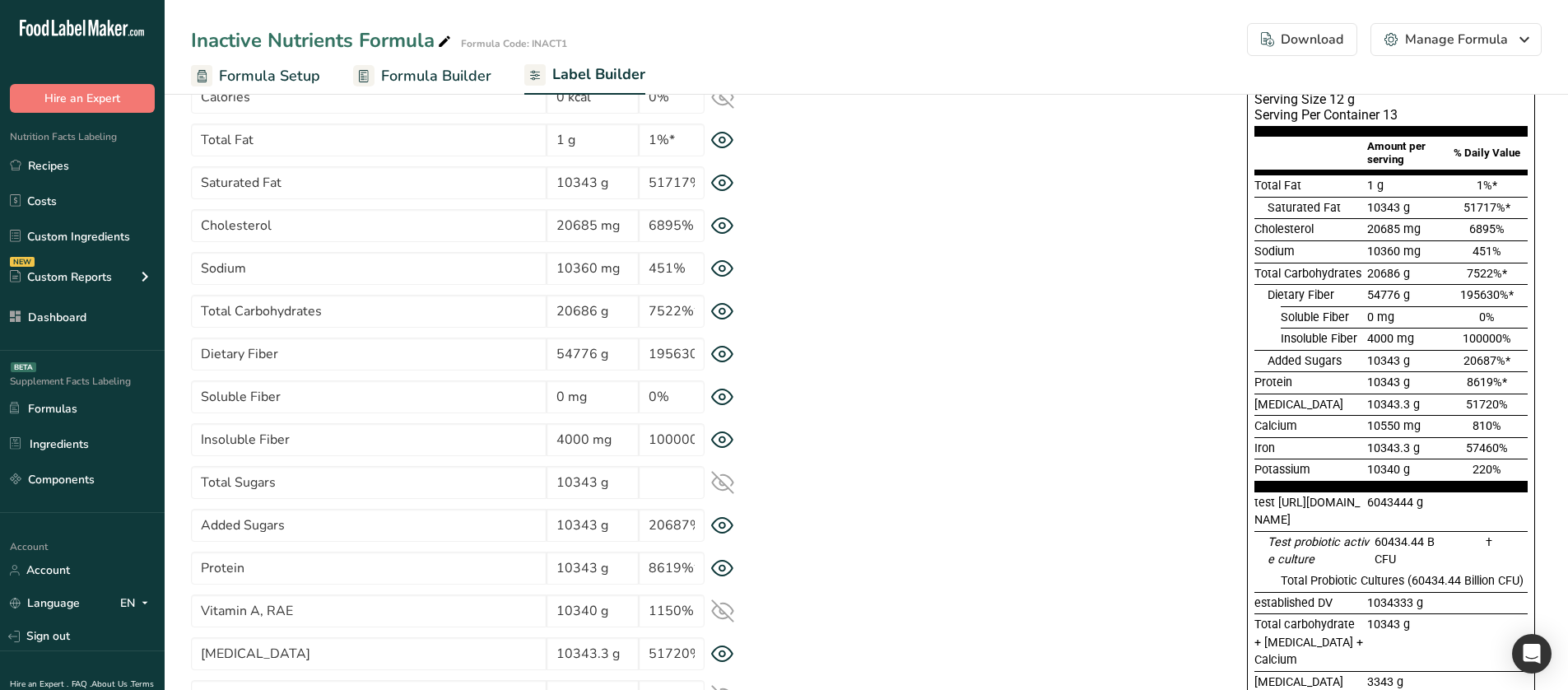
click at [721, 480] on icon at bounding box center [722, 482] width 21 height 21
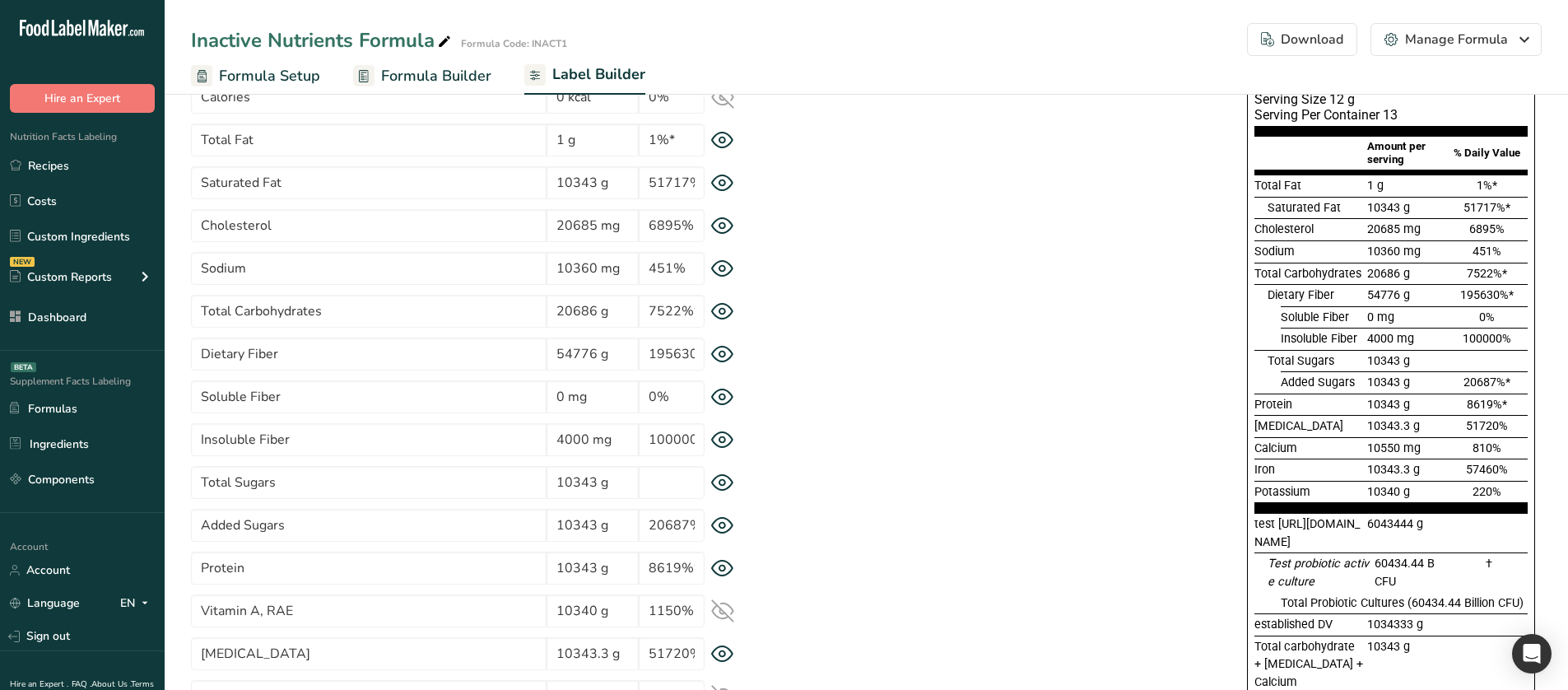
click at [719, 525] on icon at bounding box center [722, 526] width 23 height 17
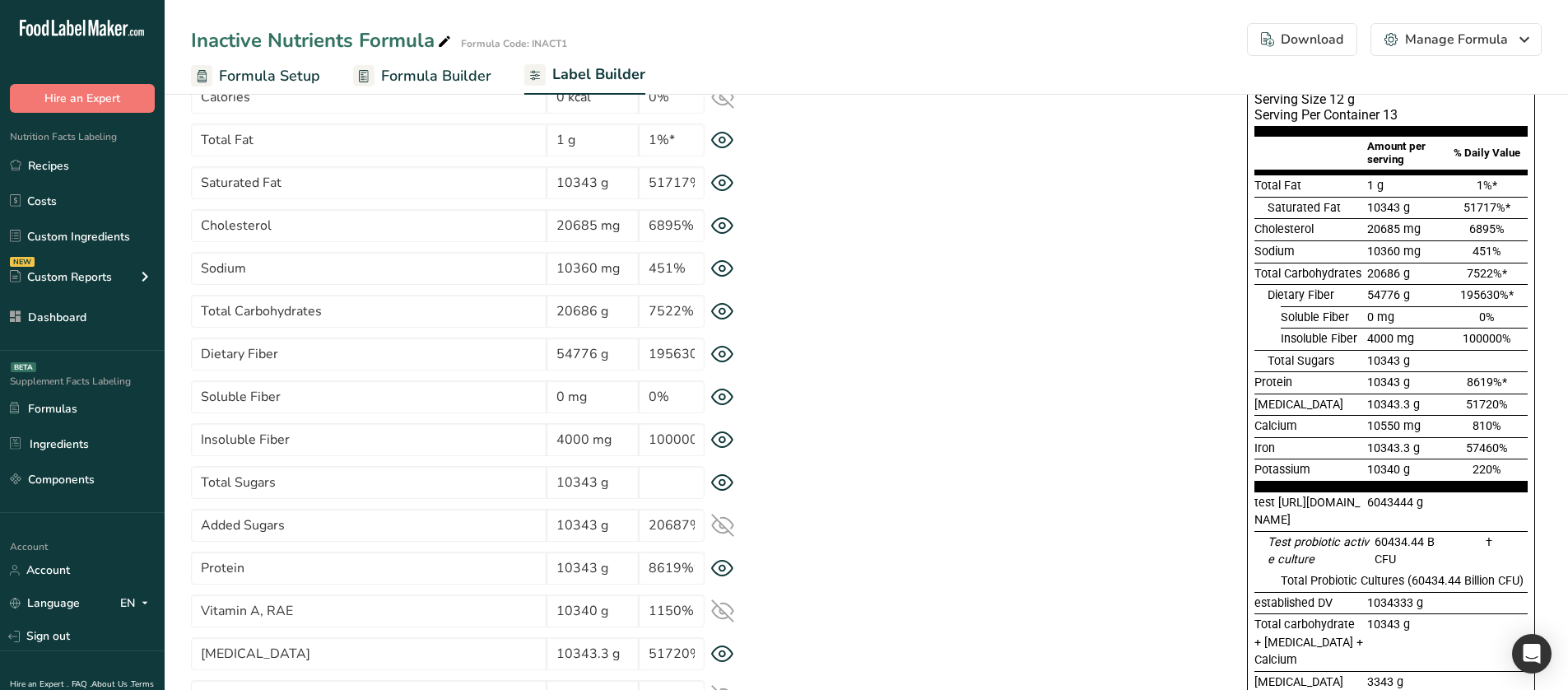
click at [719, 525] on icon at bounding box center [722, 525] width 23 height 23
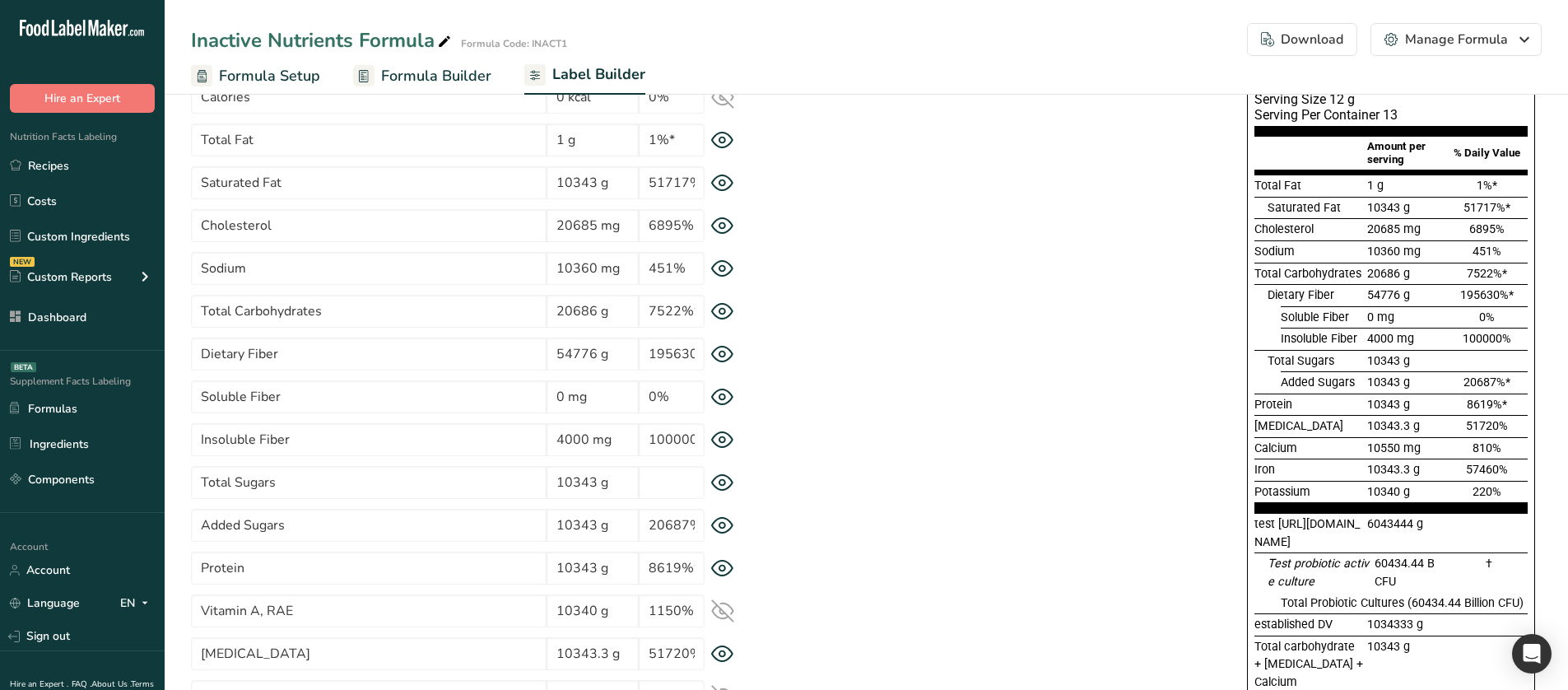
click at [721, 355] on icon at bounding box center [722, 355] width 23 height 17
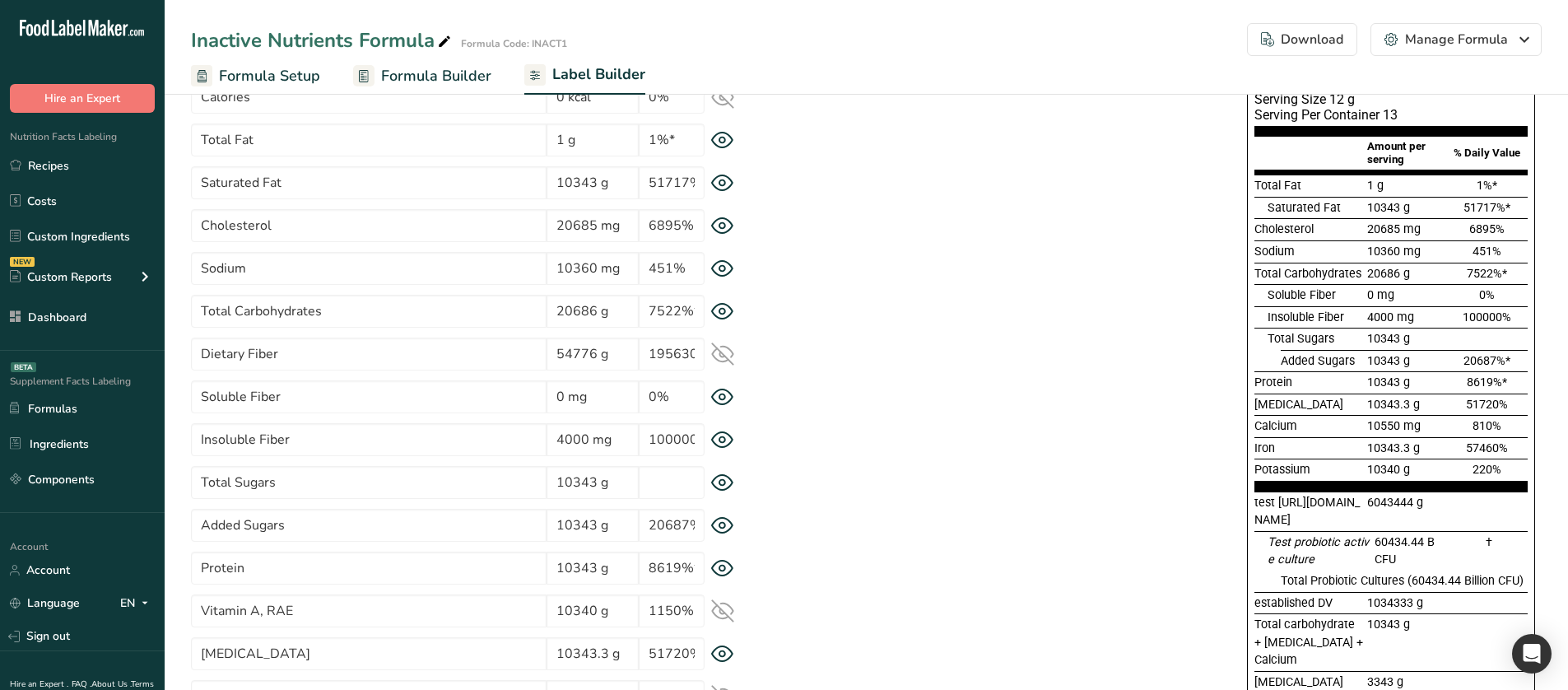
click at [721, 355] on icon at bounding box center [722, 354] width 23 height 23
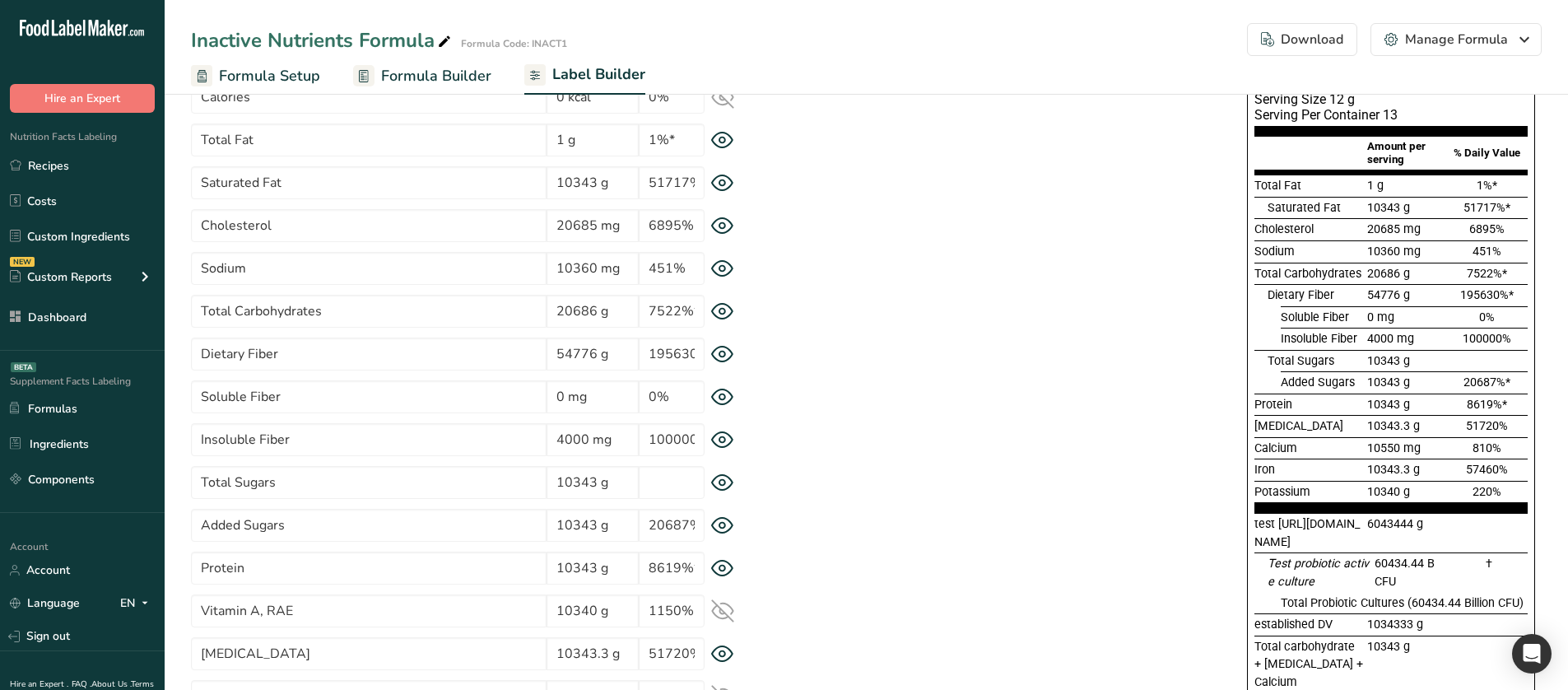
click at [721, 307] on icon at bounding box center [722, 312] width 23 height 17
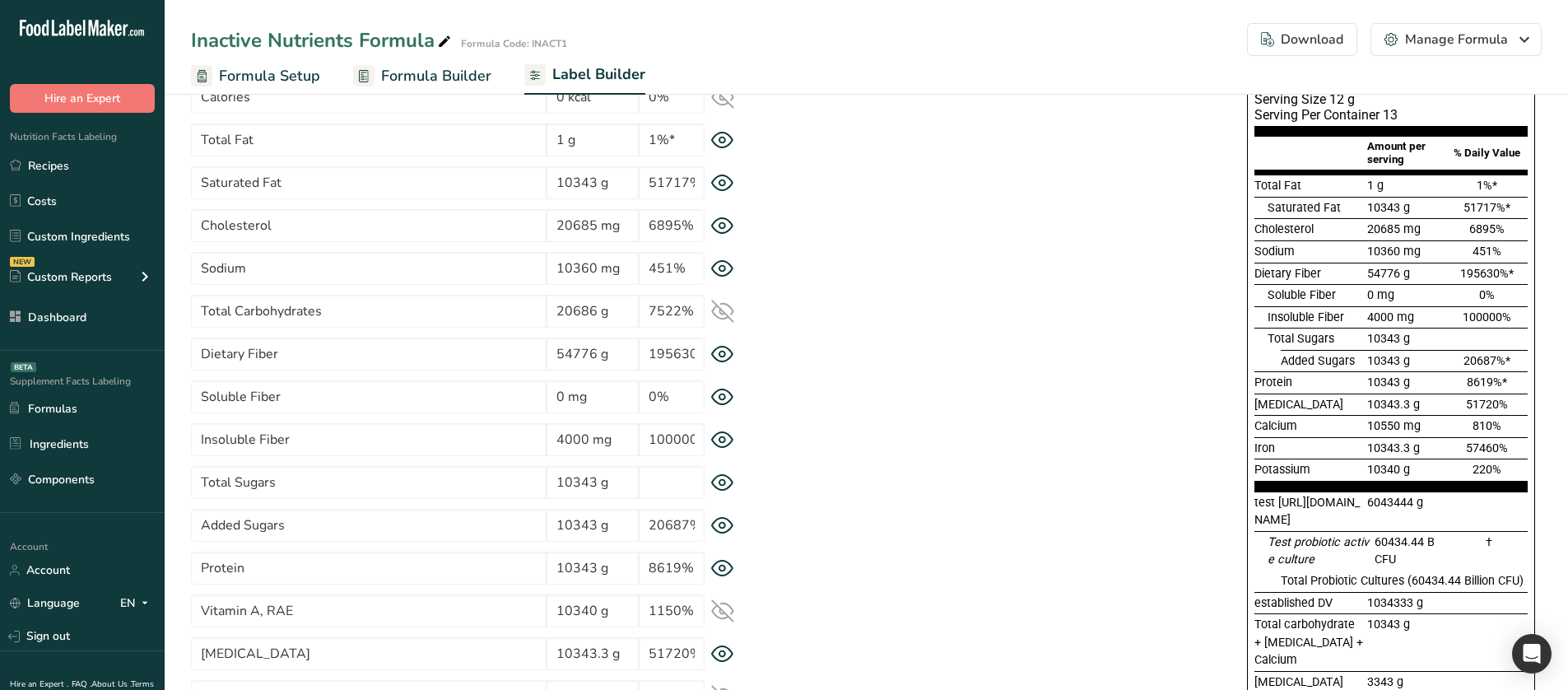
click at [721, 354] on icon at bounding box center [722, 355] width 23 height 17
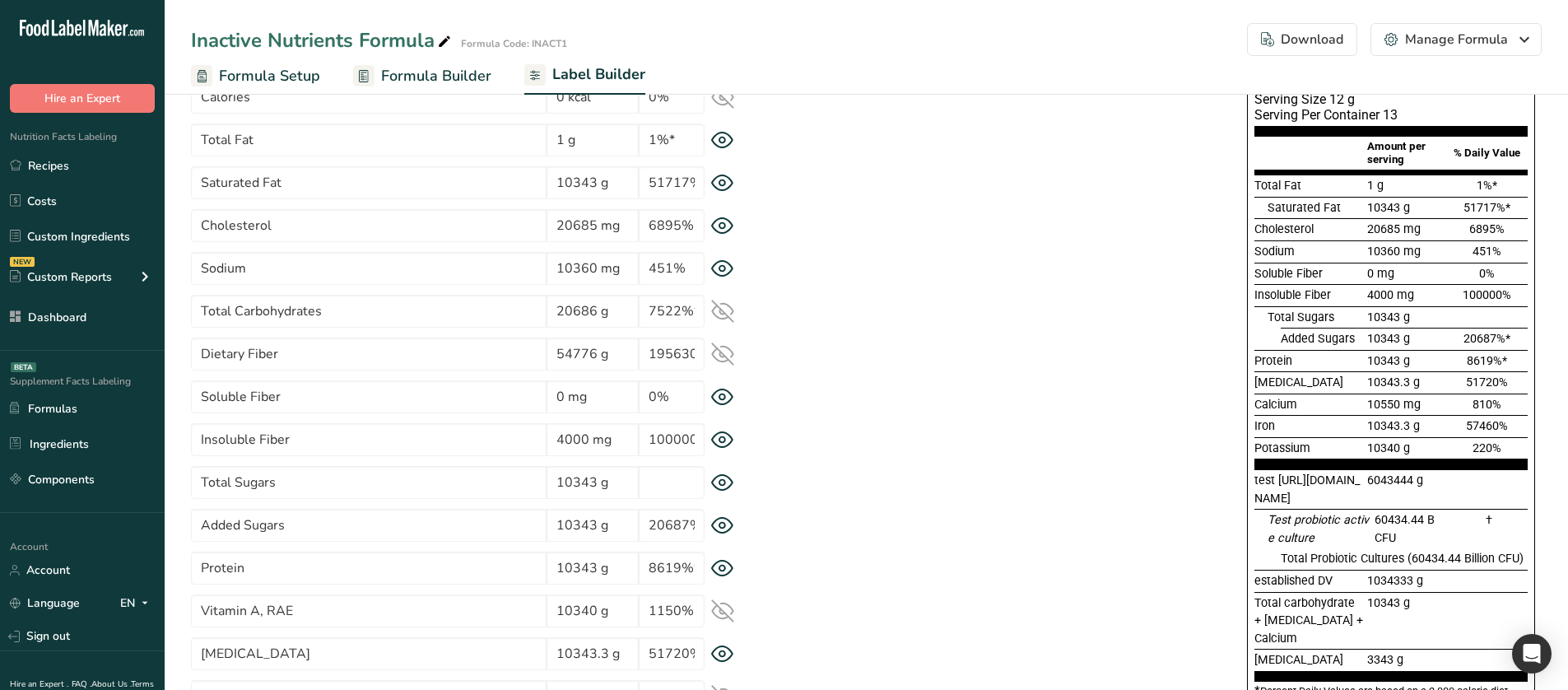
click at [725, 394] on icon at bounding box center [722, 397] width 6 height 6
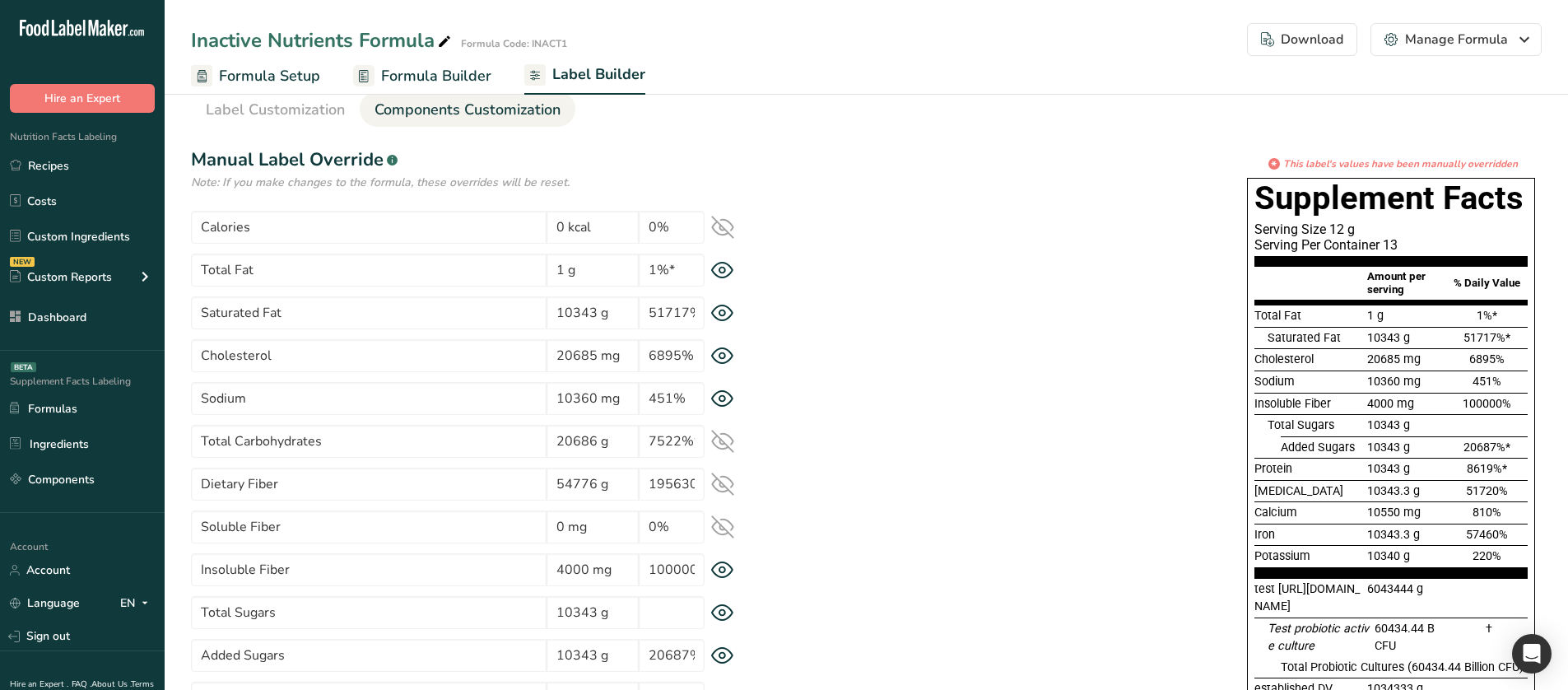
scroll to position [0, 0]
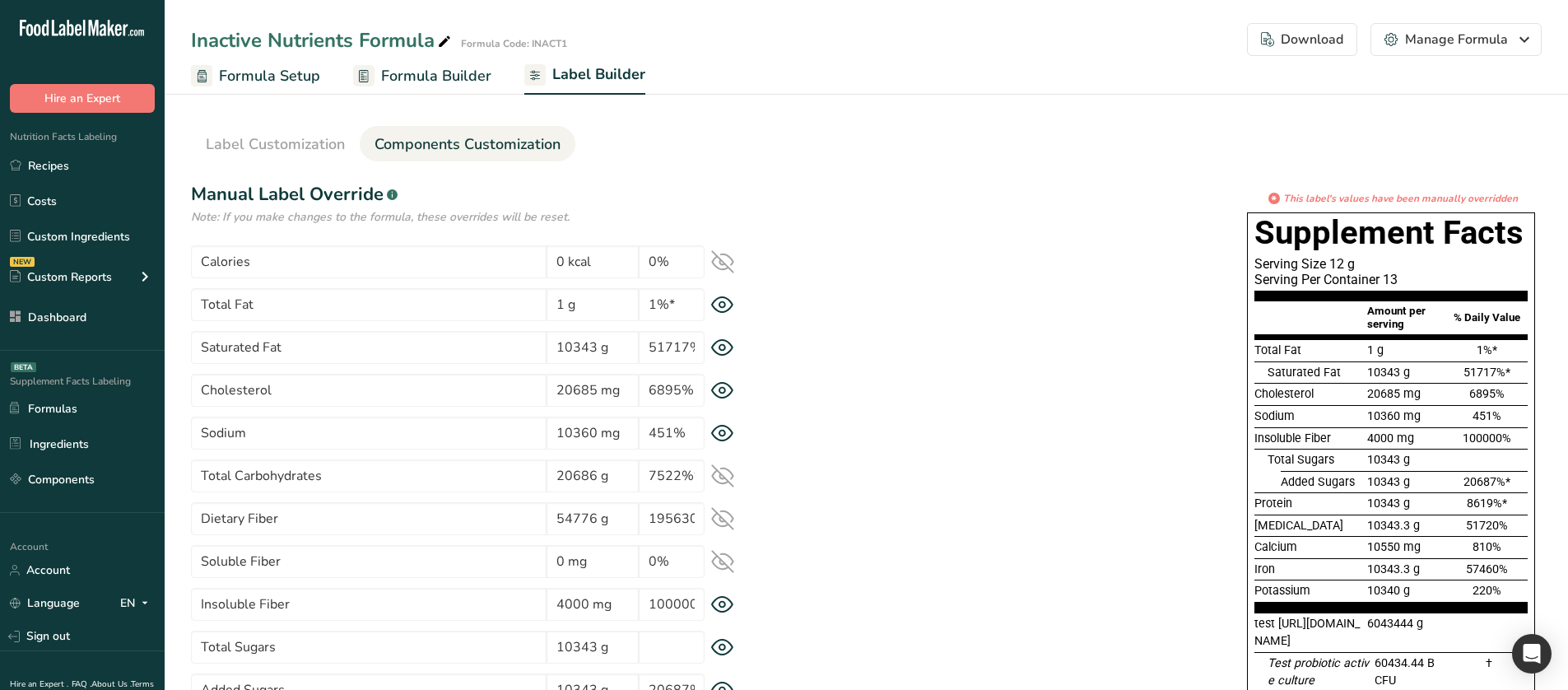
click at [722, 347] on icon at bounding box center [722, 348] width 23 height 17
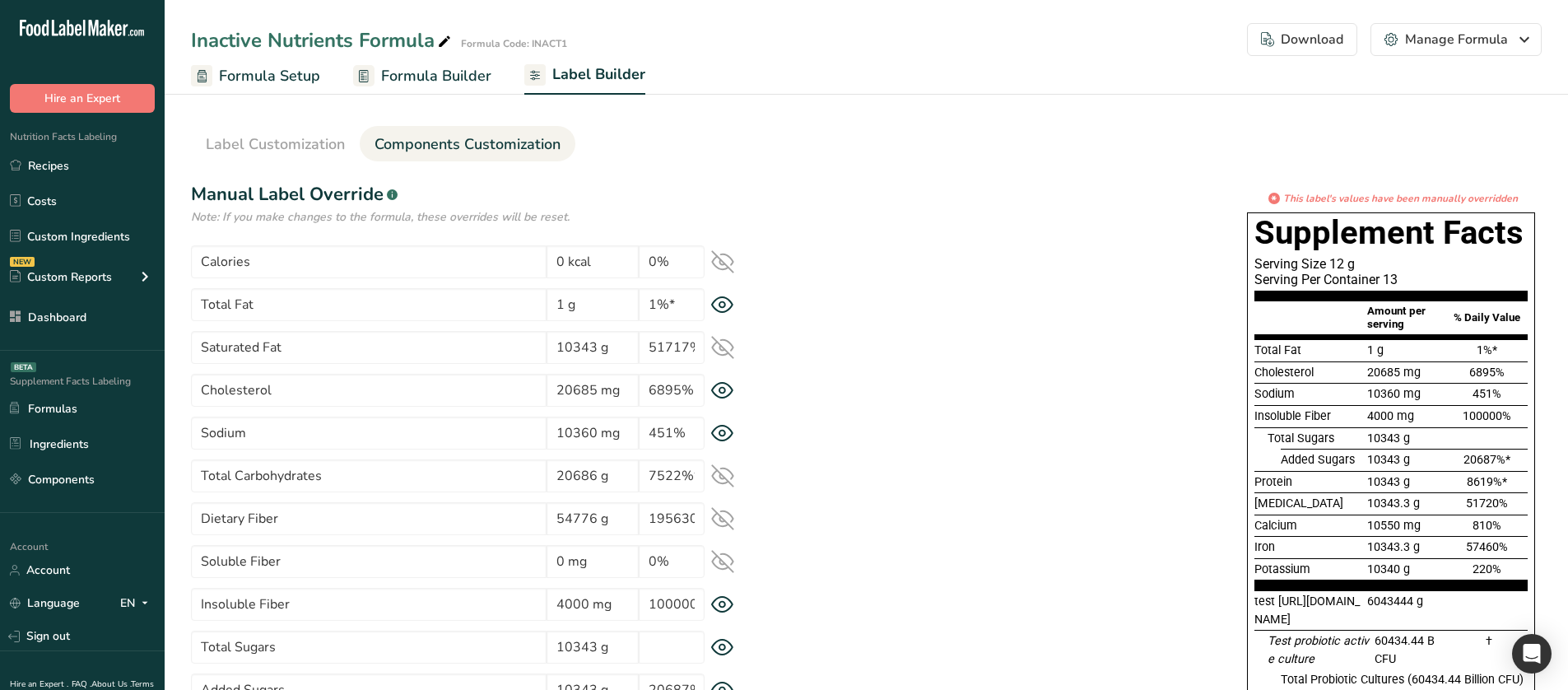
click at [722, 347] on icon at bounding box center [722, 347] width 21 height 21
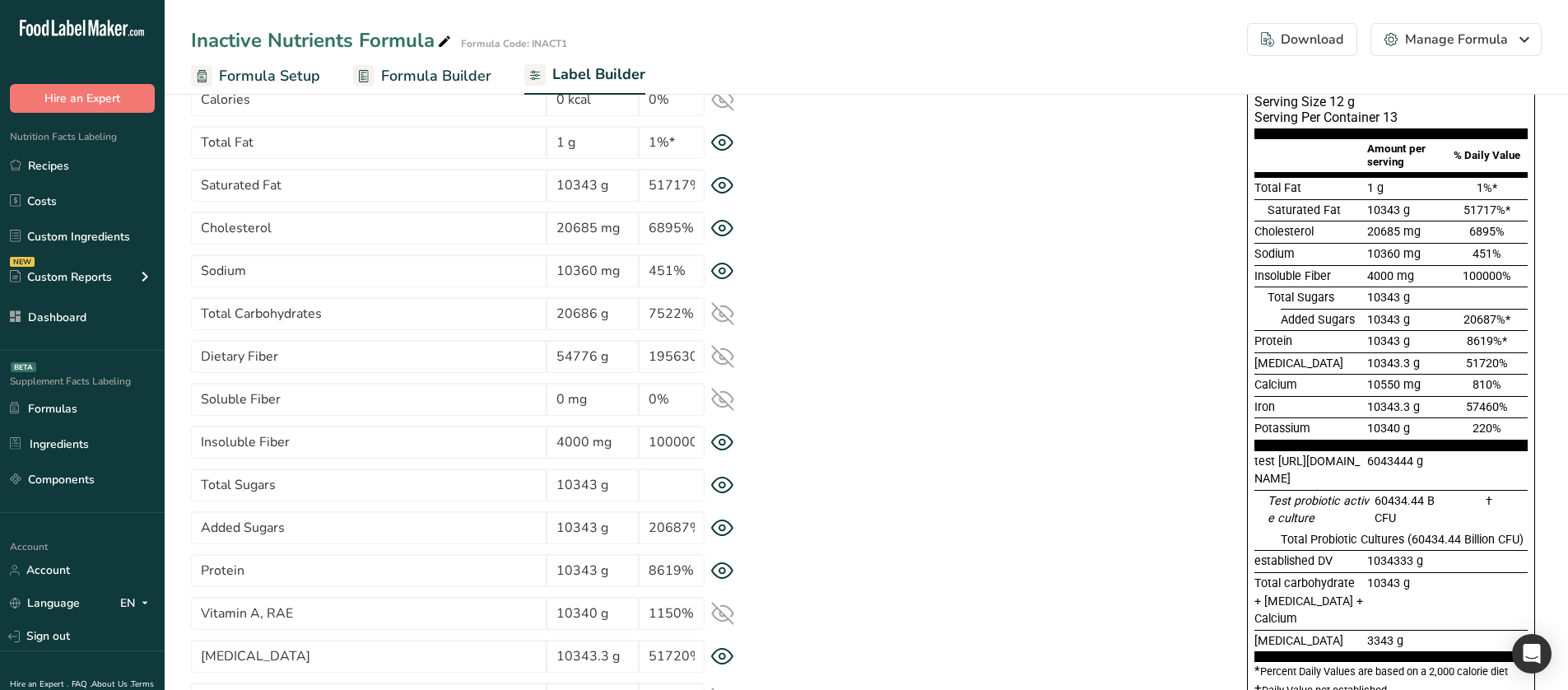
scroll to position [165, 0]
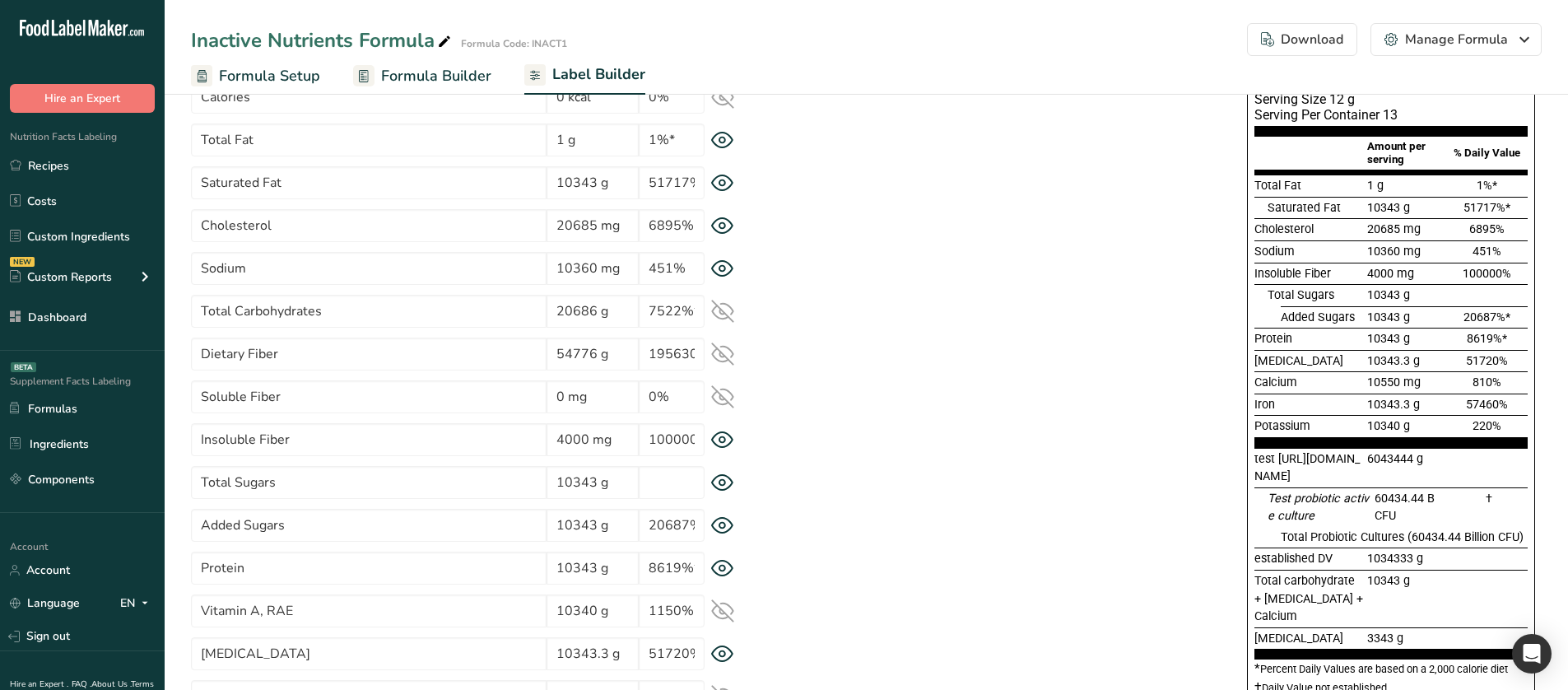
click at [722, 400] on icon at bounding box center [722, 397] width 21 height 15
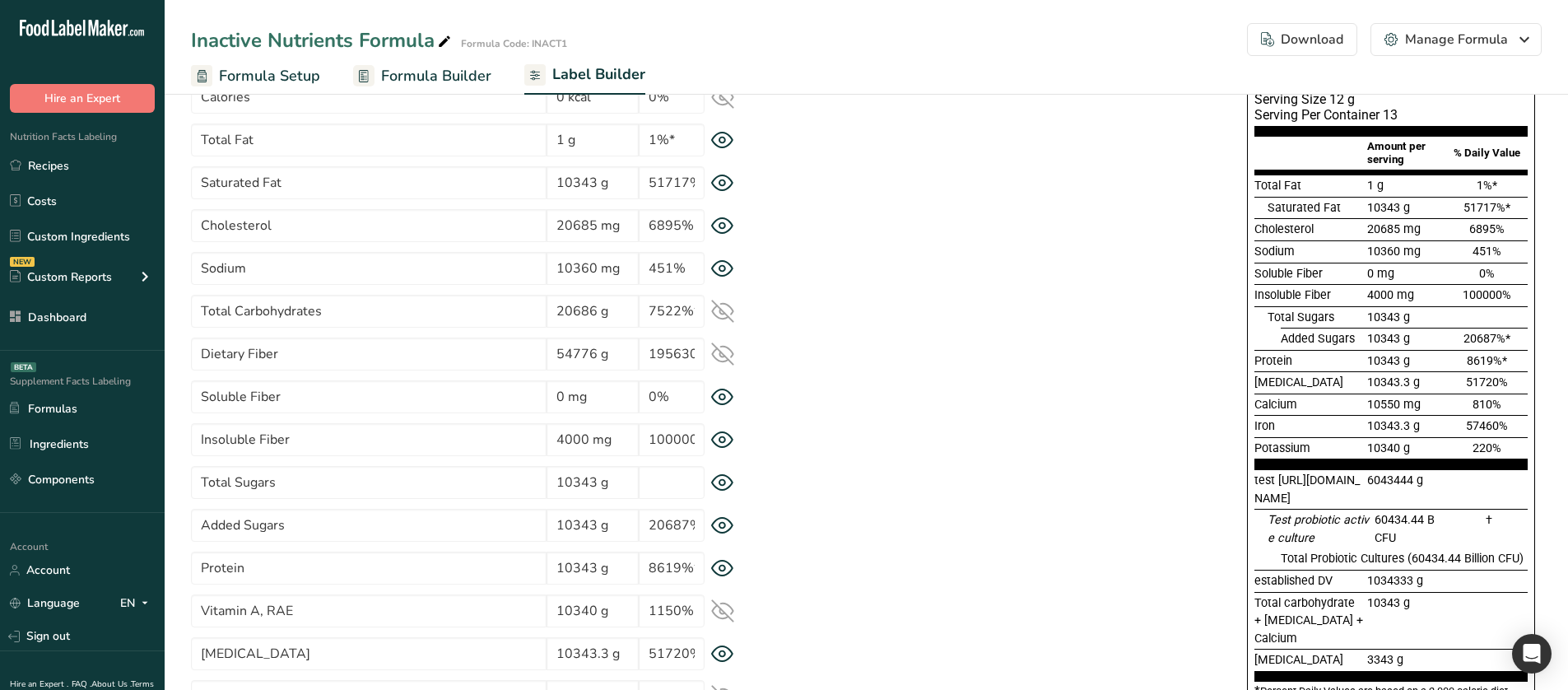
click at [720, 351] on icon at bounding box center [722, 354] width 21 height 21
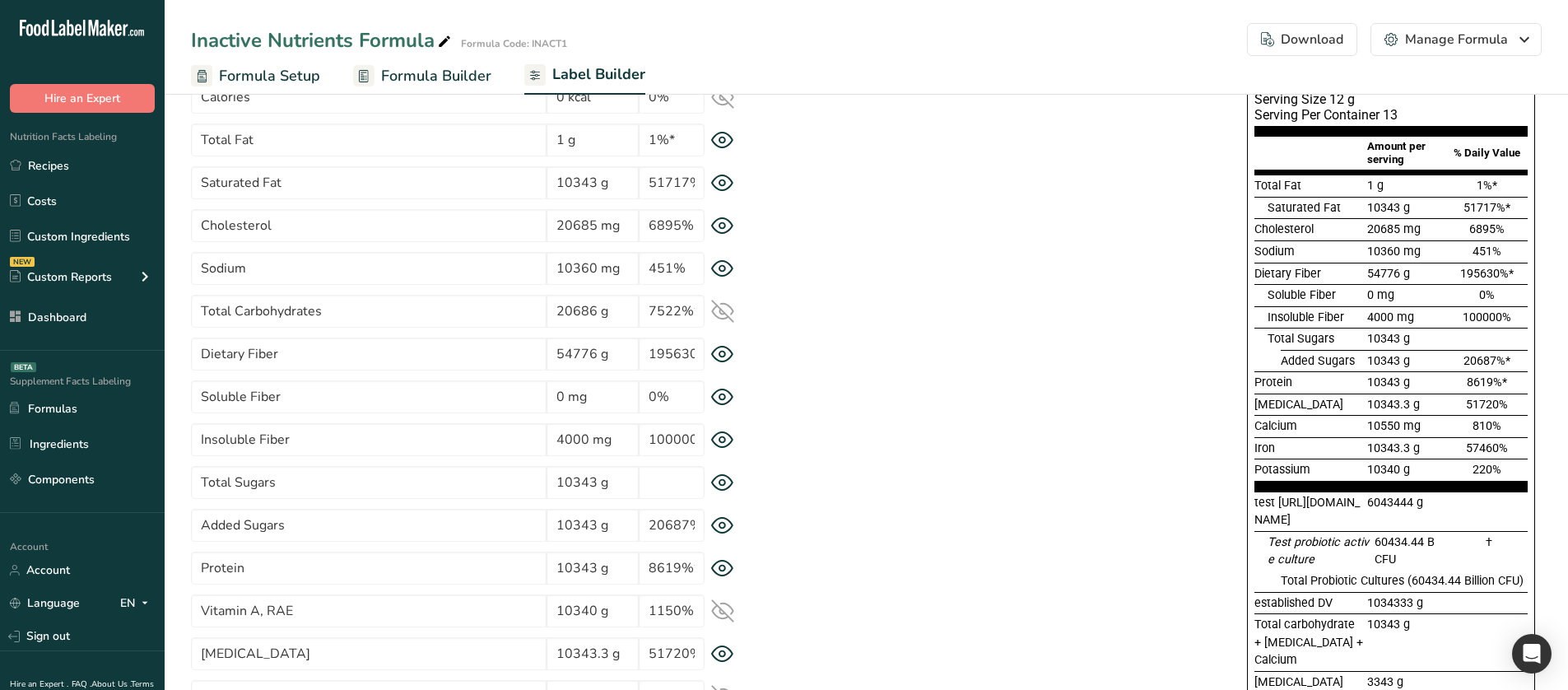
click at [721, 311] on icon at bounding box center [722, 311] width 23 height 23
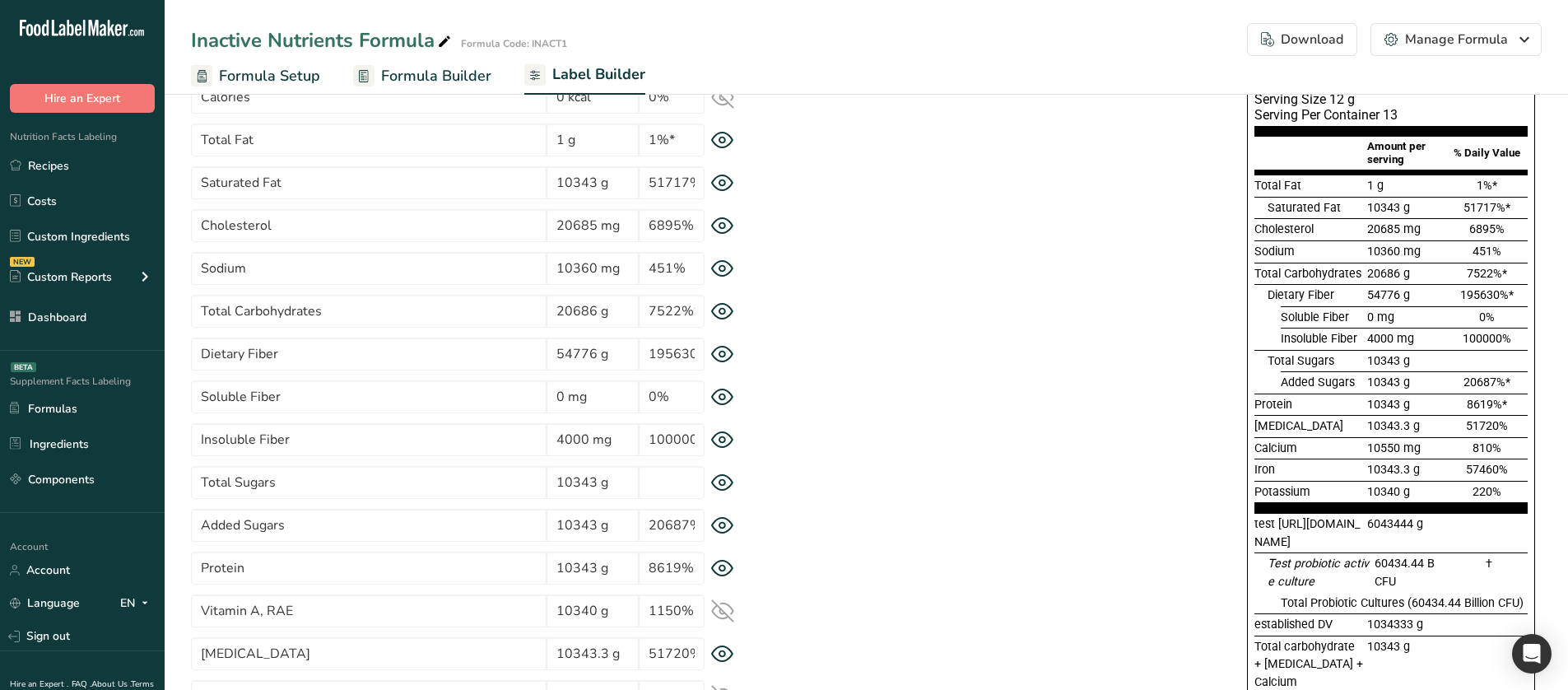
click at [724, 351] on icon at bounding box center [722, 355] width 23 height 17
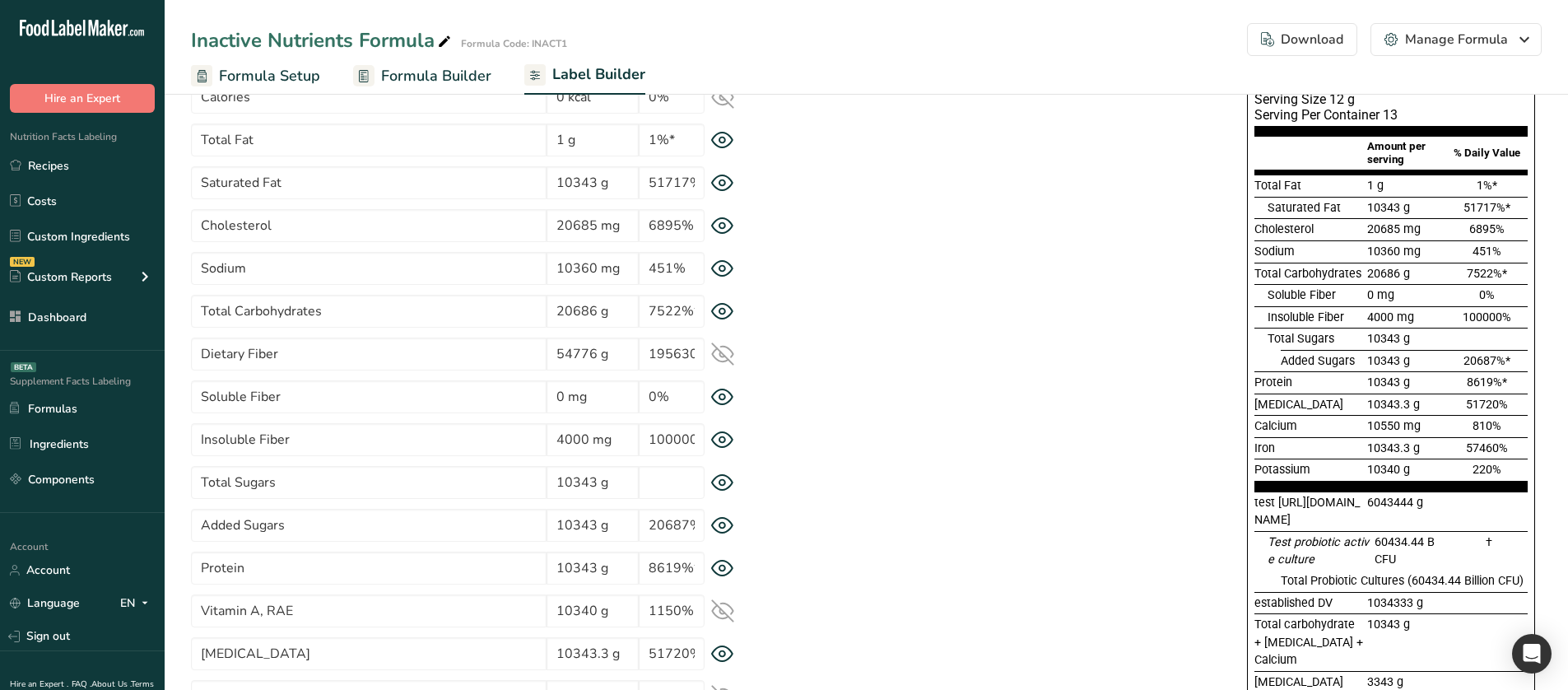
click at [727, 477] on icon at bounding box center [722, 483] width 21 height 15
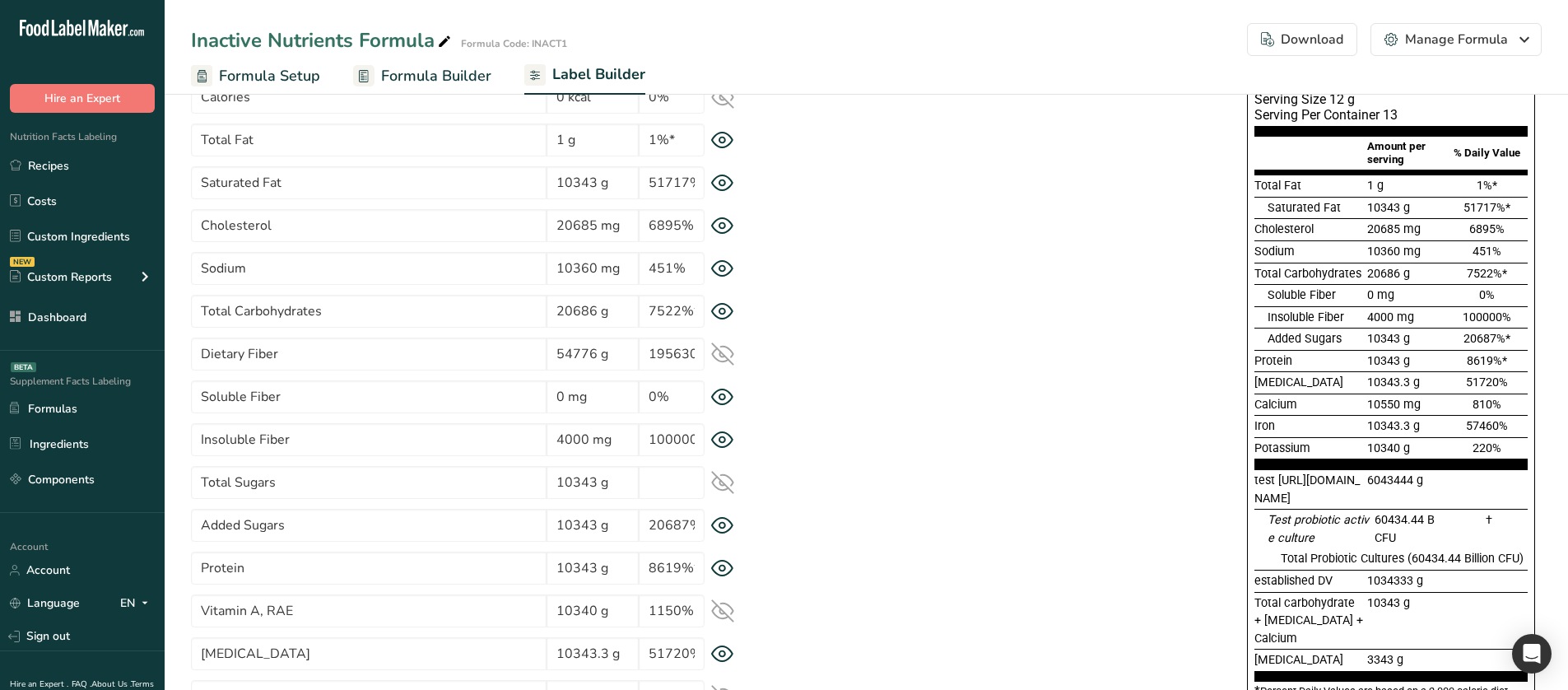
click at [722, 528] on icon at bounding box center [722, 526] width 6 height 6
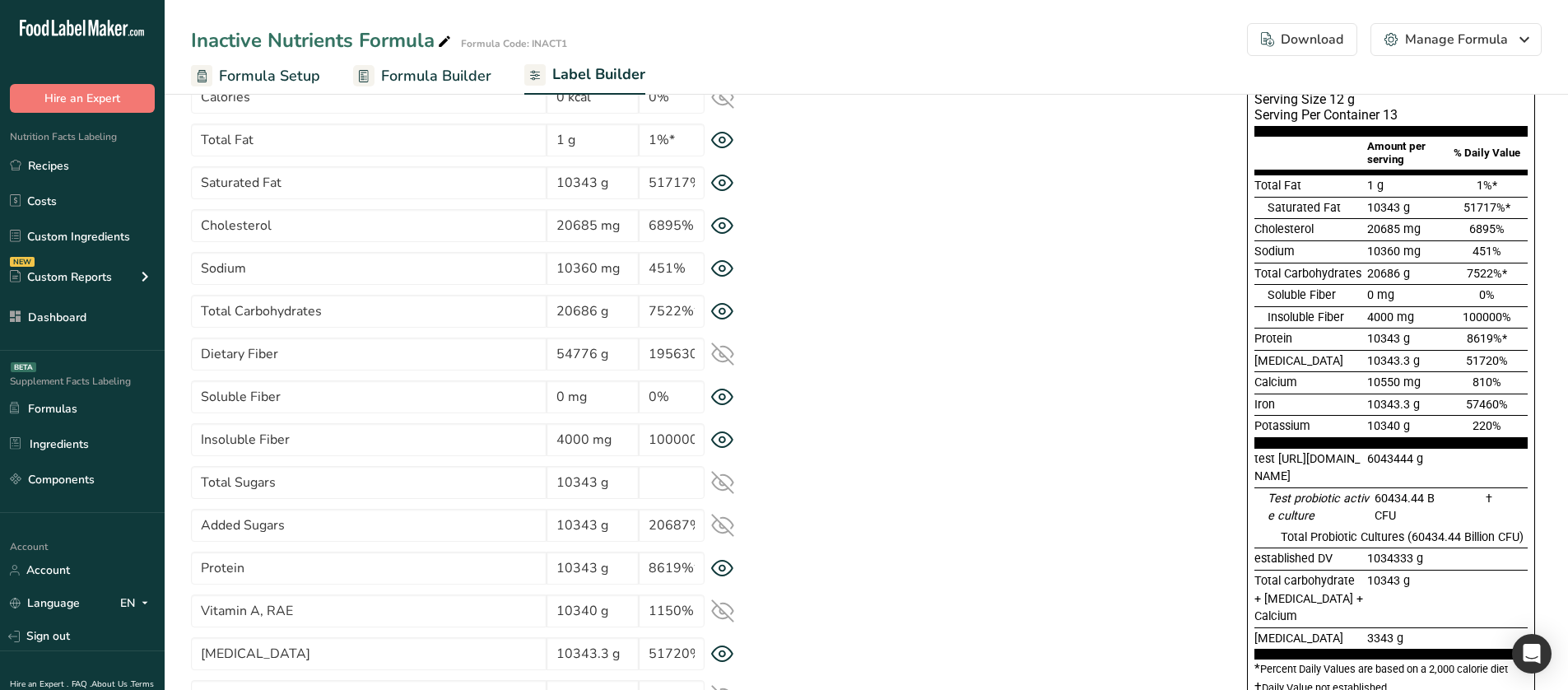
click at [722, 528] on icon at bounding box center [722, 526] width 21 height 15
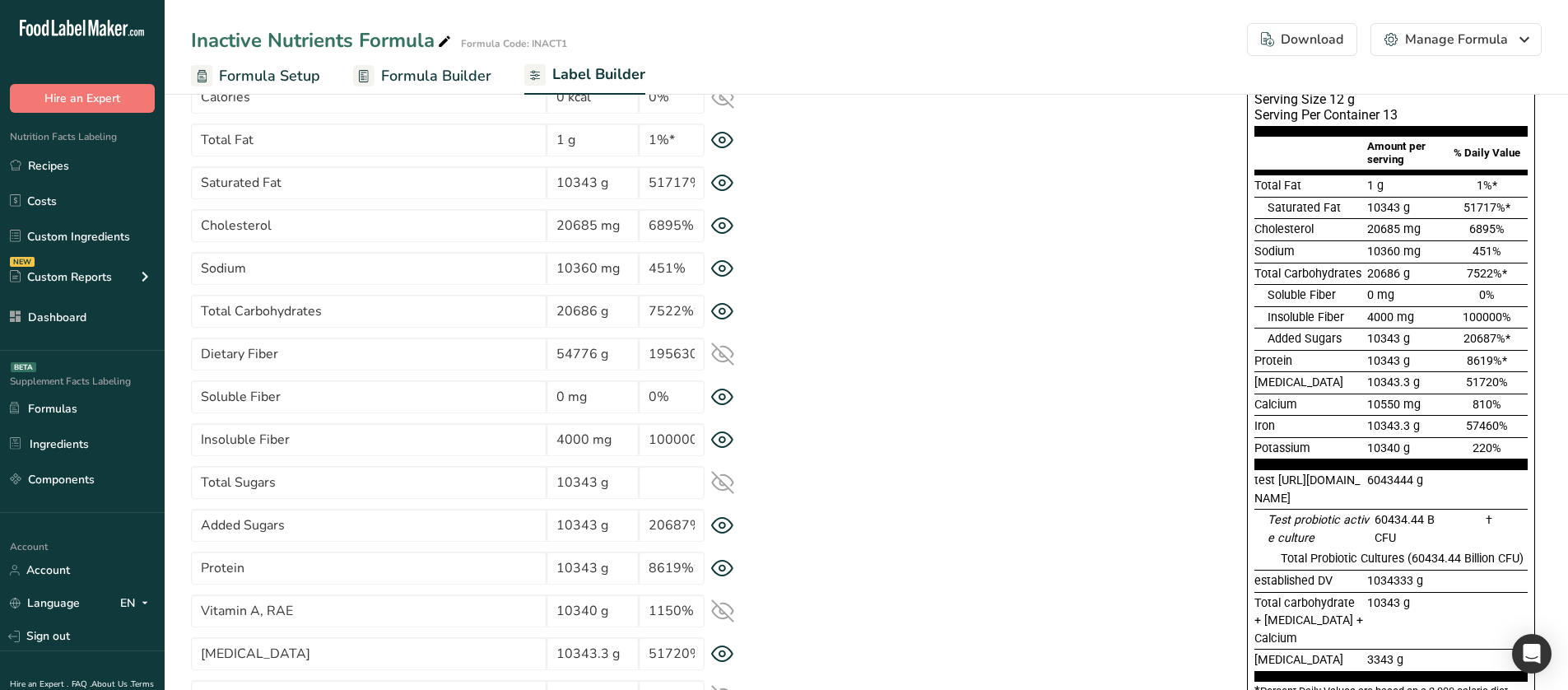
click at [726, 356] on icon at bounding box center [722, 354] width 23 height 23
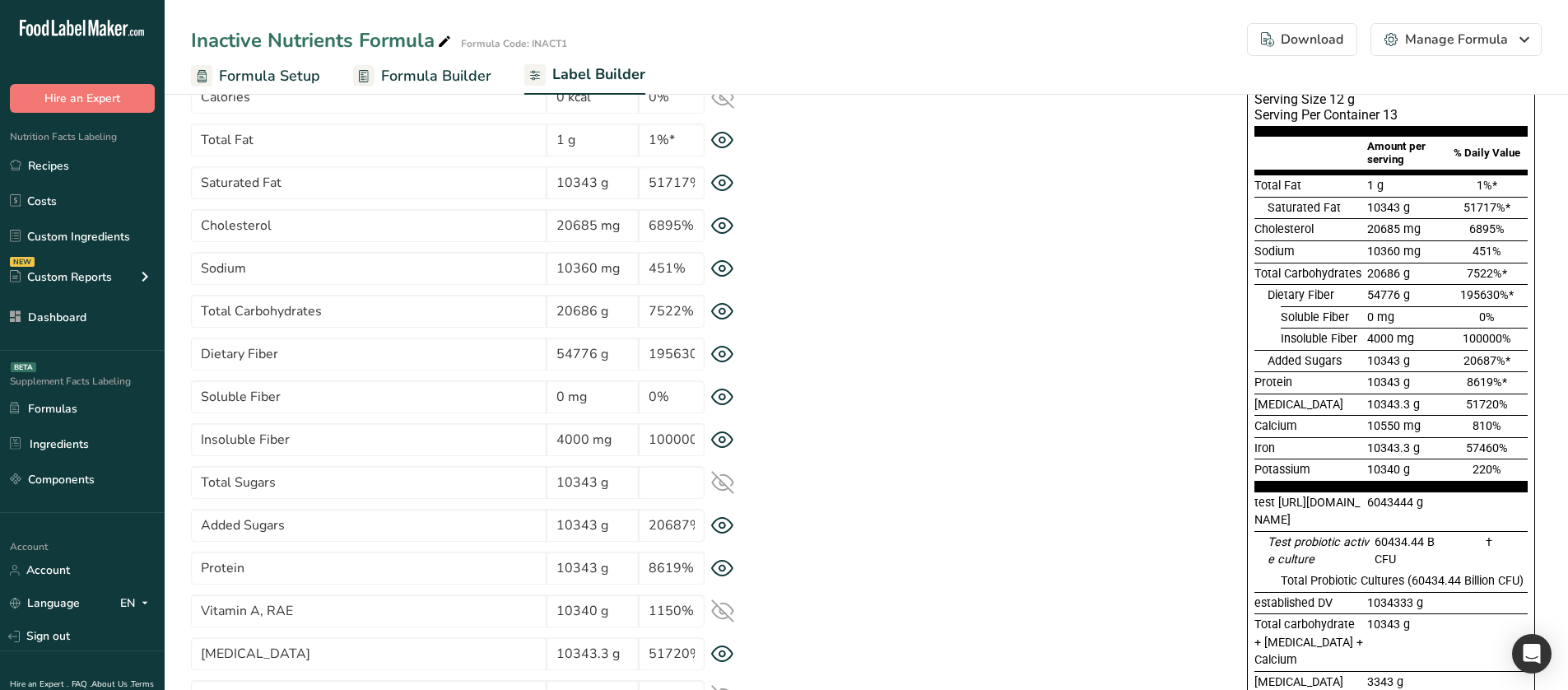
click at [718, 307] on icon at bounding box center [722, 312] width 23 height 17
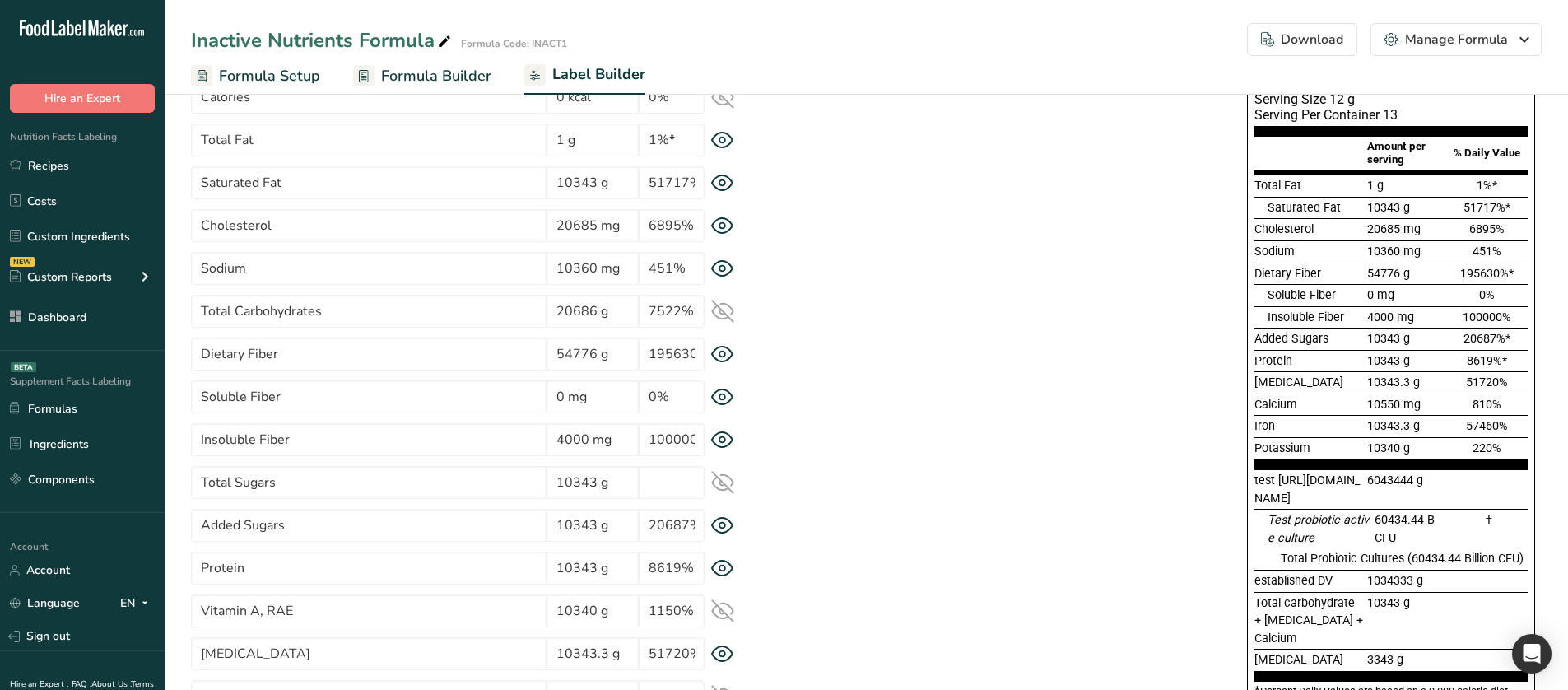
click at [718, 307] on icon at bounding box center [722, 311] width 21 height 21
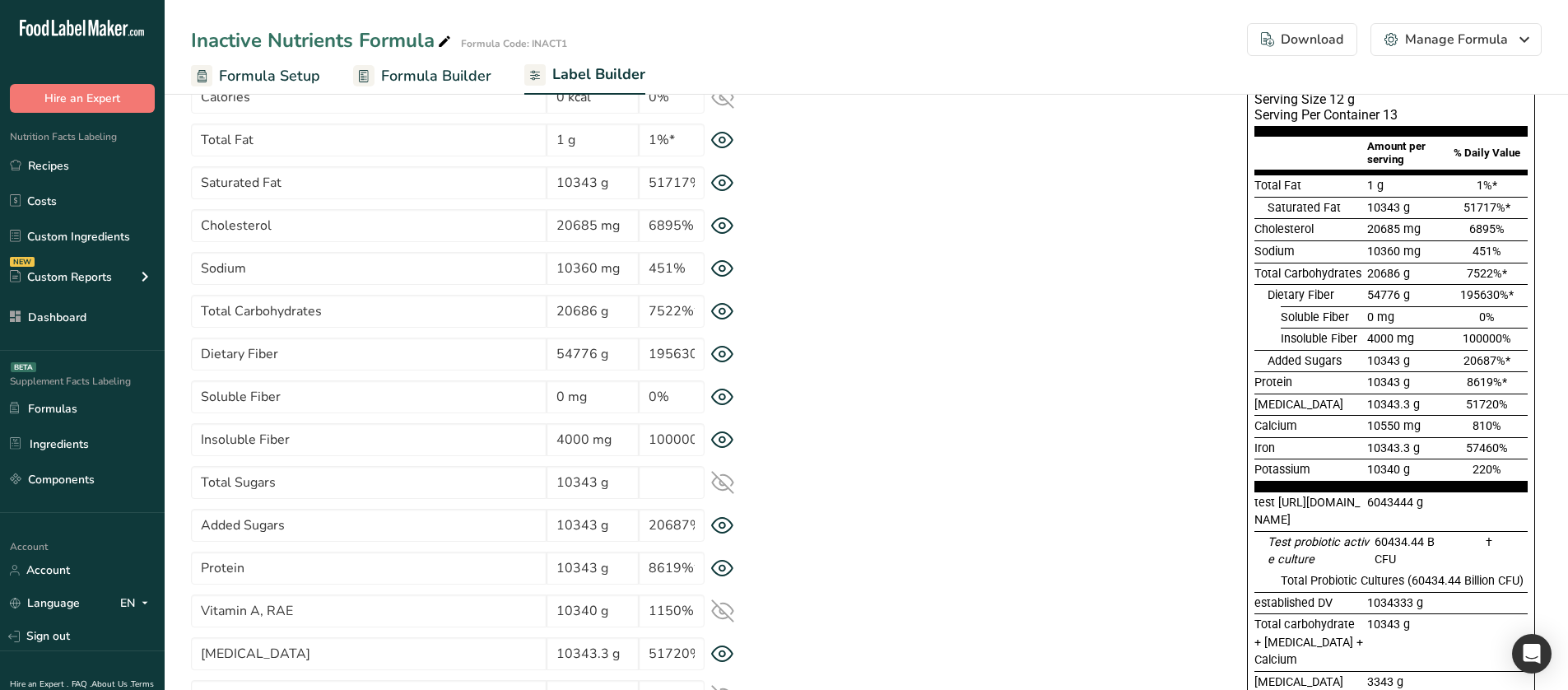
click at [718, 307] on icon at bounding box center [722, 312] width 23 height 17
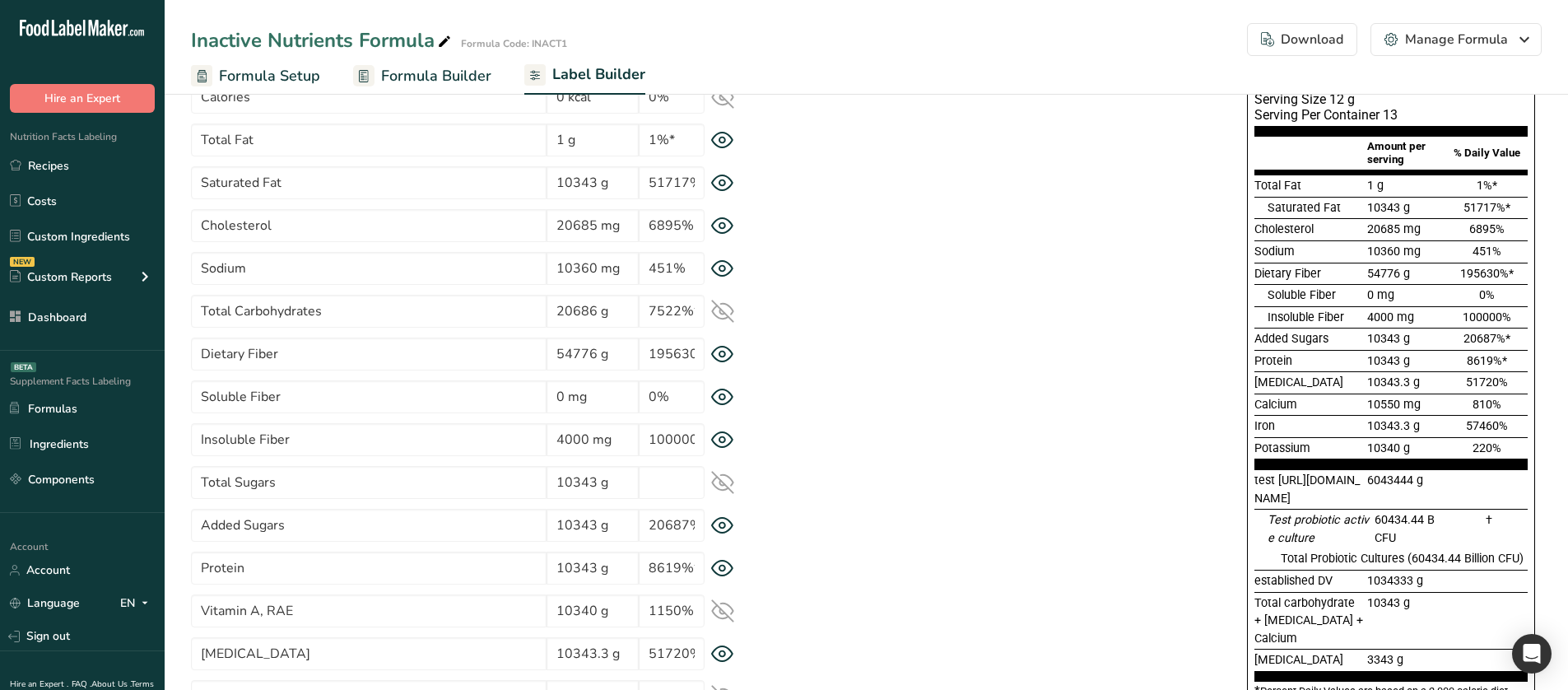
click at [724, 356] on icon at bounding box center [722, 354] width 6 height 6
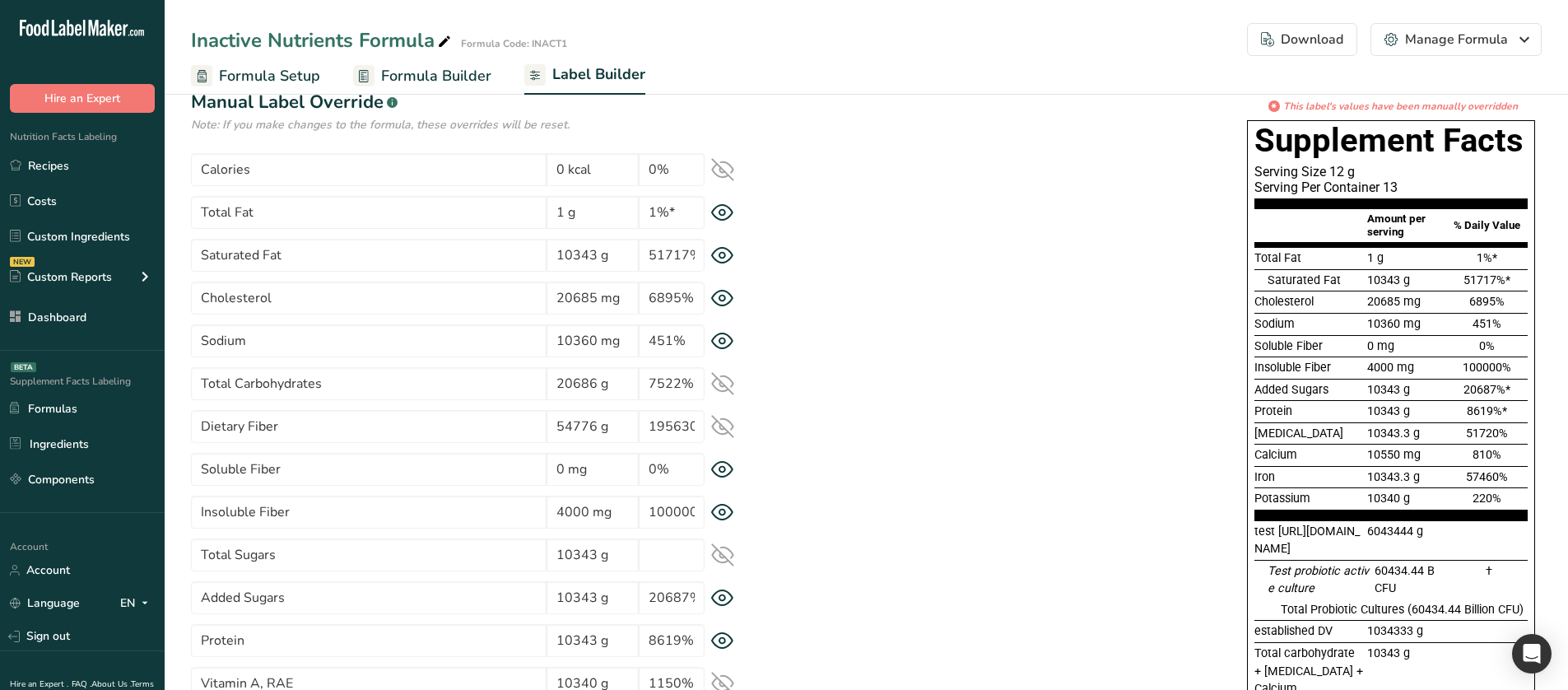
scroll to position [82, 0]
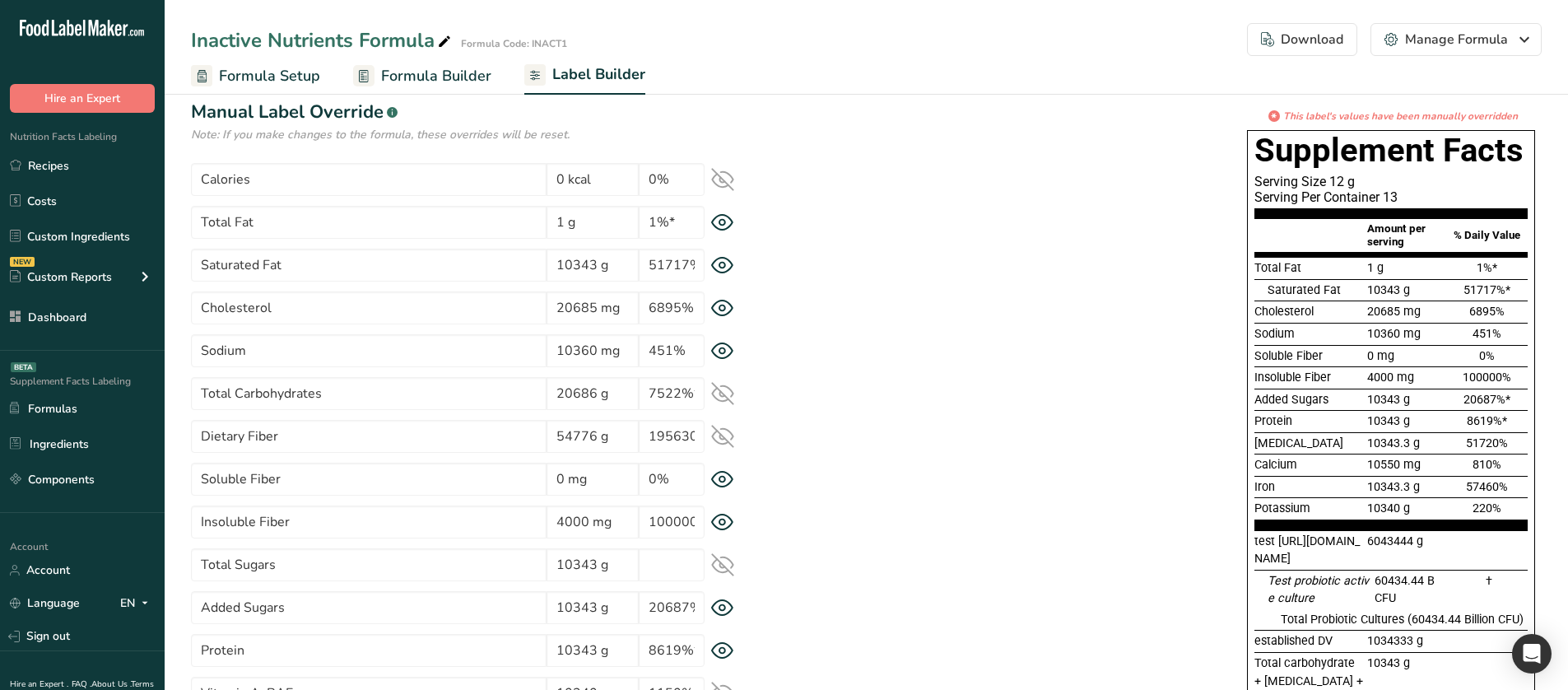
click at [729, 230] on icon at bounding box center [722, 223] width 23 height 17
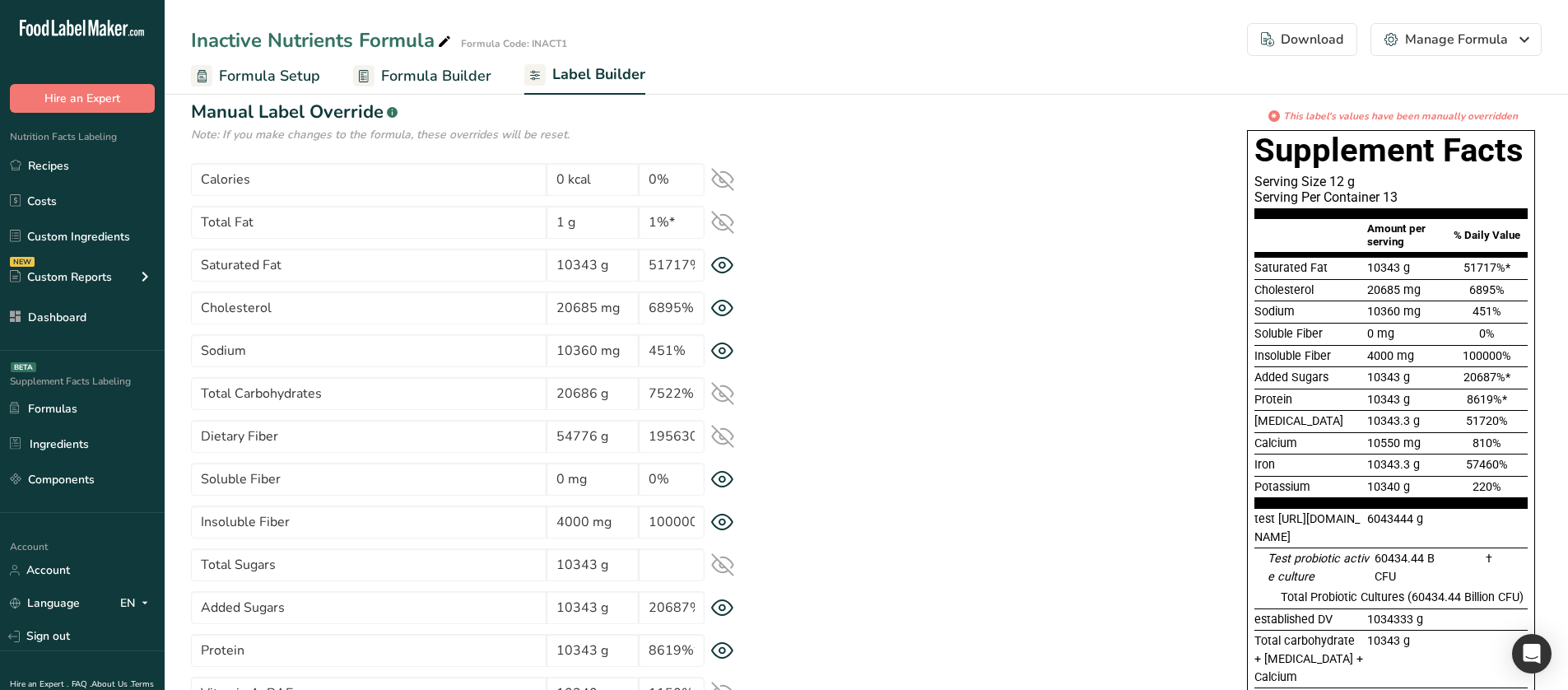
click at [729, 230] on icon at bounding box center [722, 222] width 23 height 23
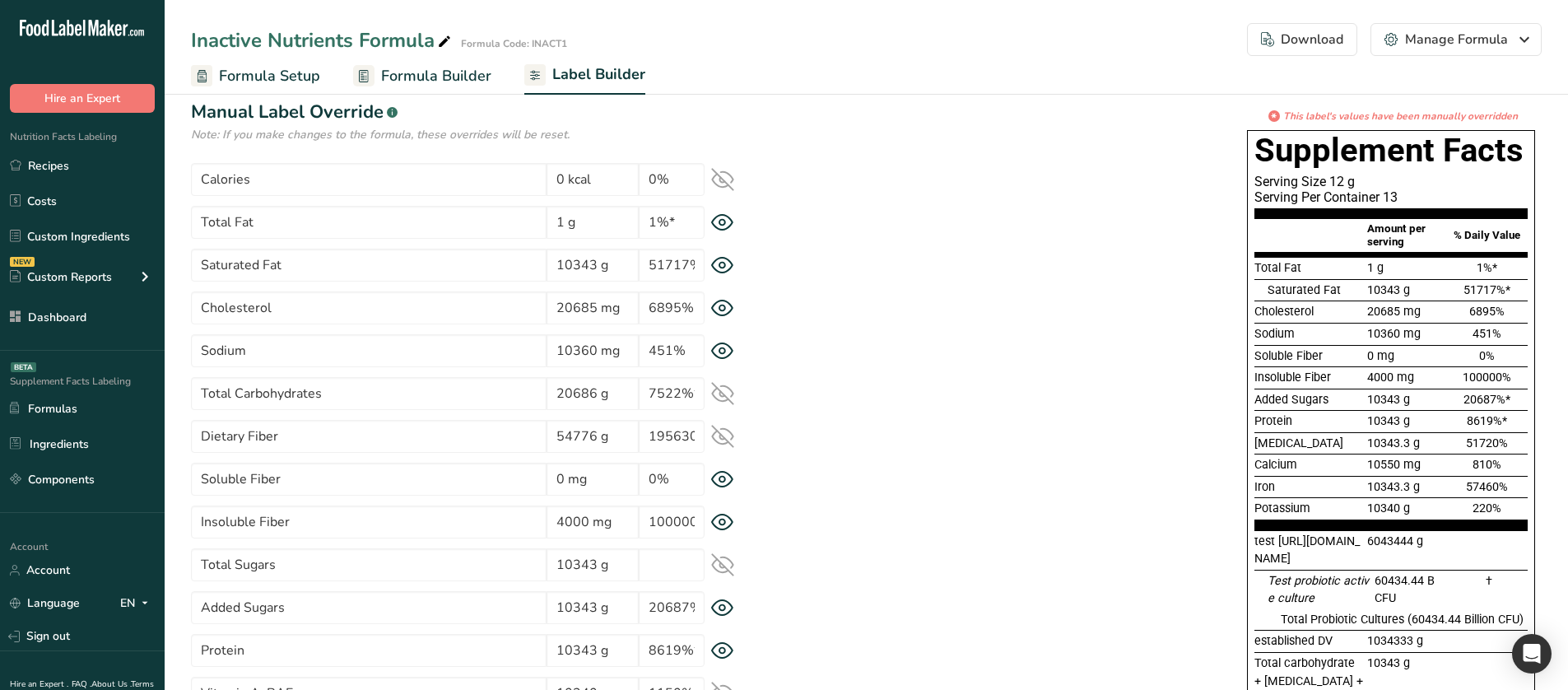
click at [726, 253] on div "Saturated Fat 10343 g 51717%*" at bounding box center [478, 265] width 576 height 33
click at [724, 263] on icon at bounding box center [722, 266] width 6 height 6
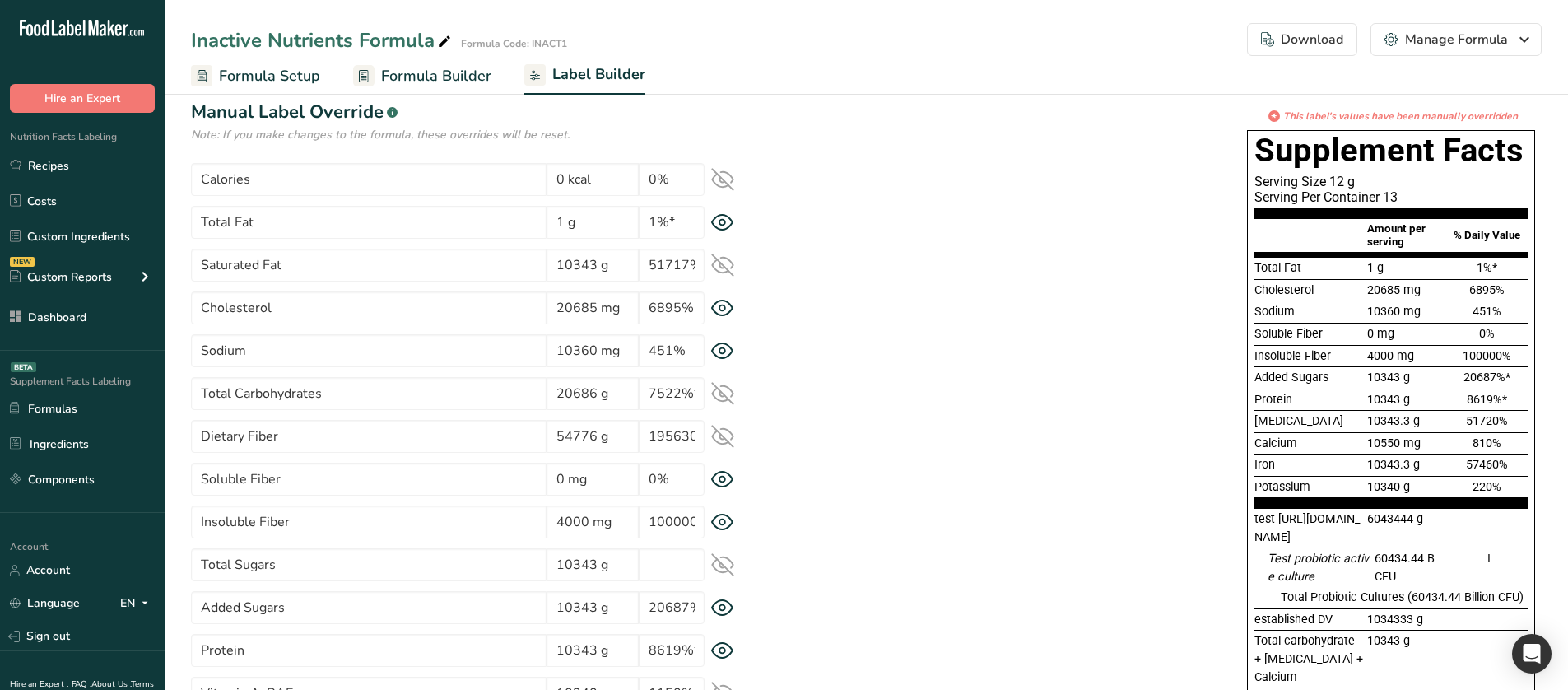
click at [724, 263] on icon at bounding box center [722, 265] width 23 height 23
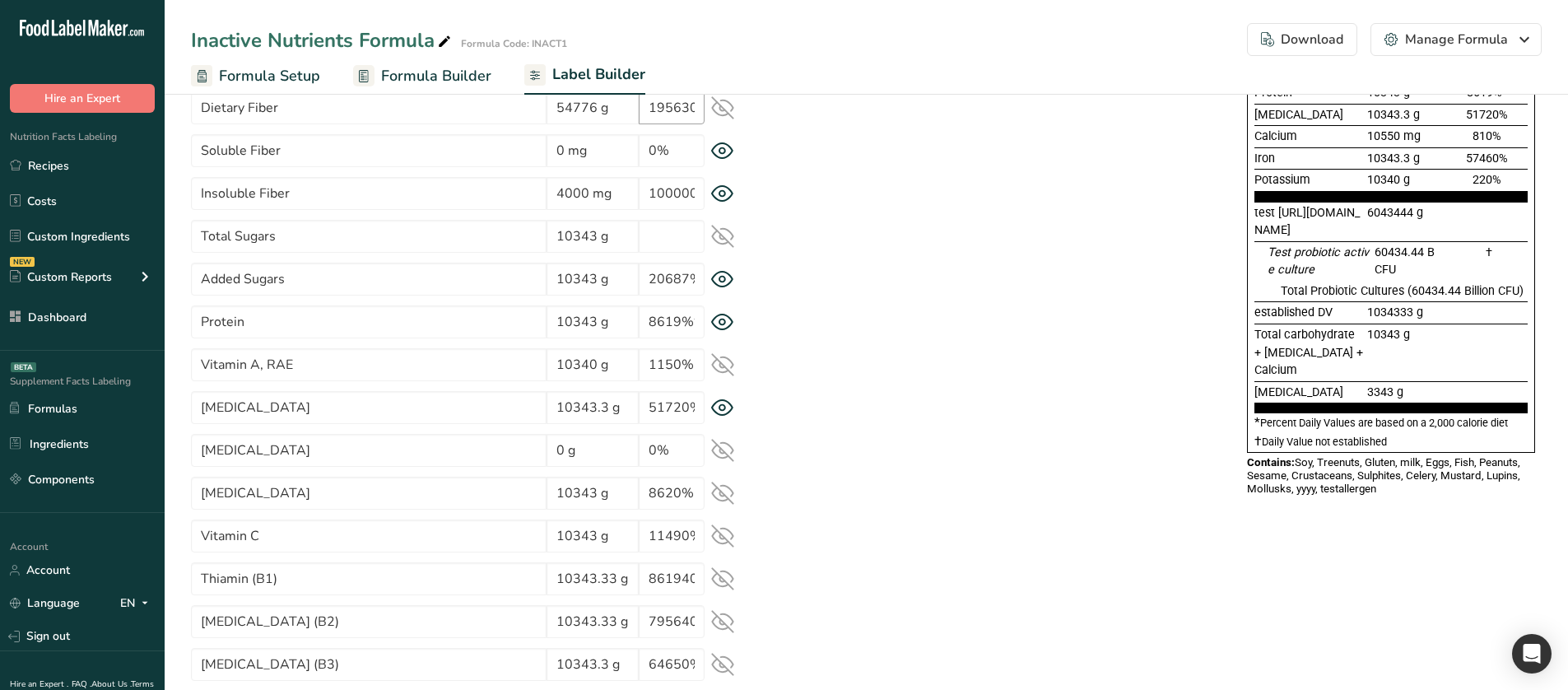
scroll to position [412, 0]
click at [719, 231] on icon at bounding box center [722, 235] width 21 height 21
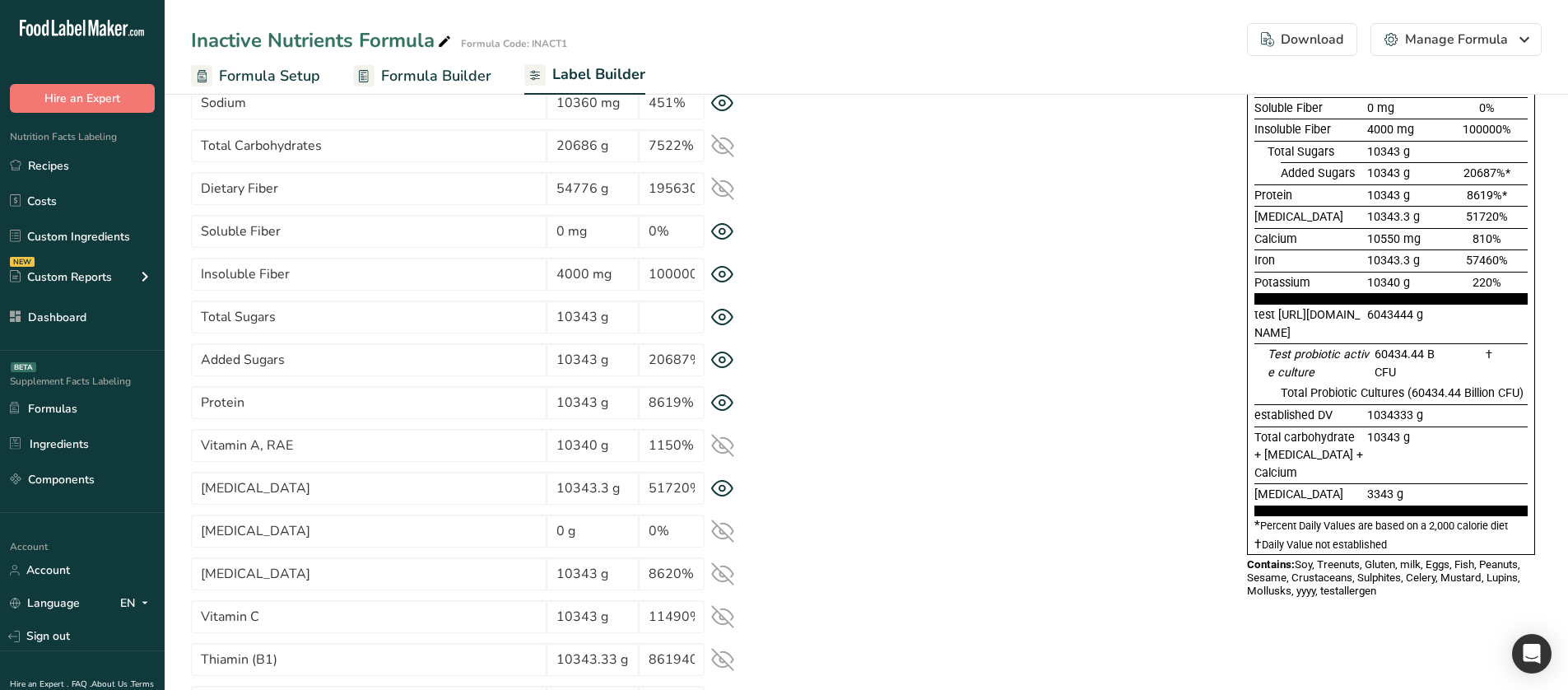
scroll to position [329, 0]
click at [724, 197] on icon at bounding box center [722, 190] width 21 height 15
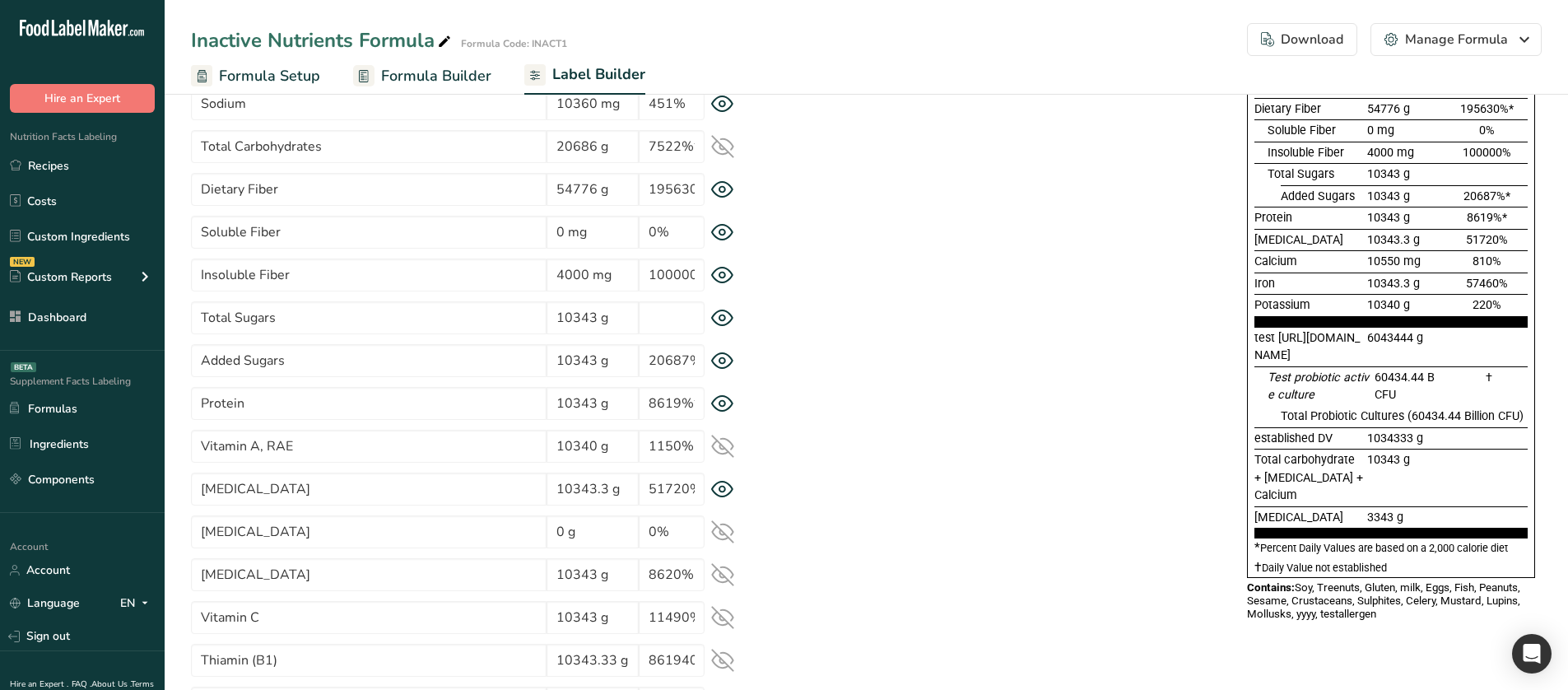
click at [723, 154] on icon at bounding box center [722, 147] width 21 height 15
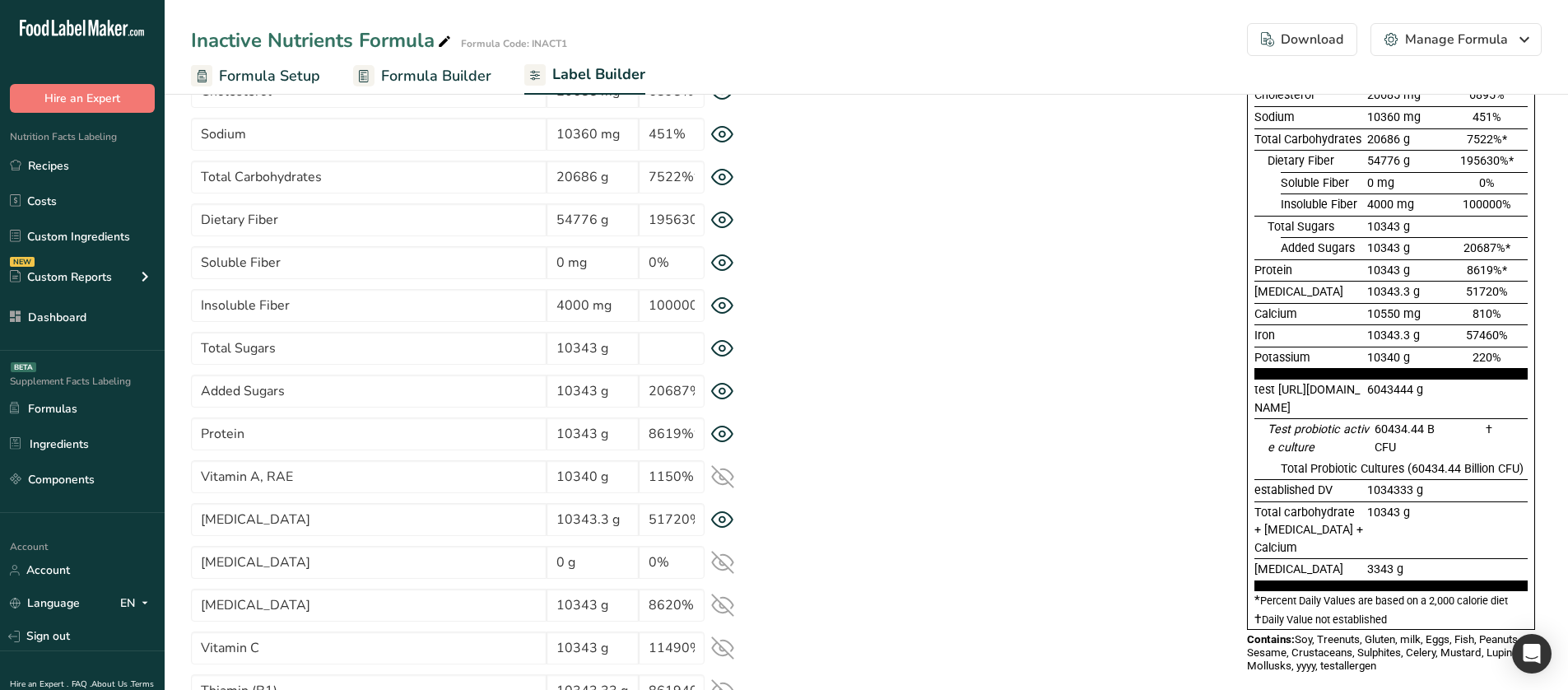
scroll to position [165, 0]
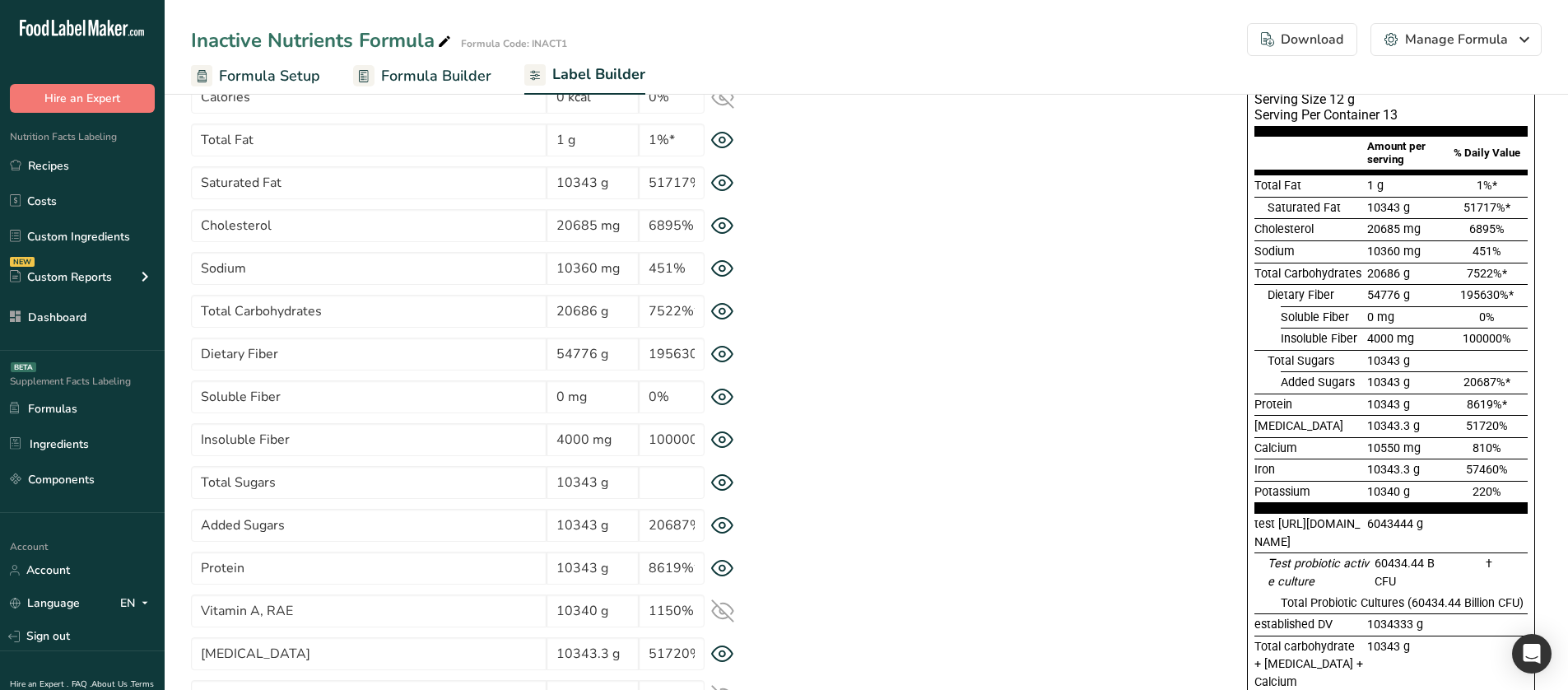
click at [727, 485] on icon at bounding box center [722, 483] width 23 height 17
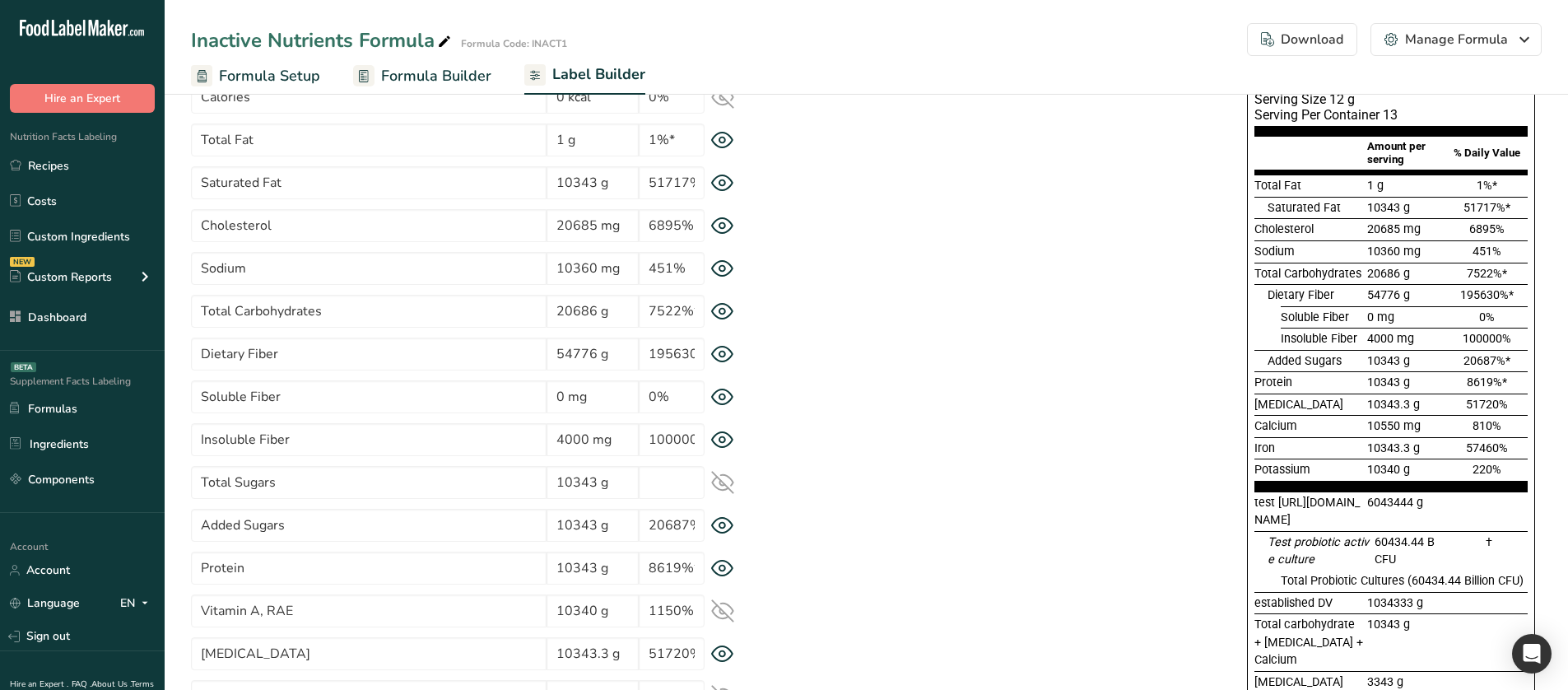
click at [720, 311] on icon at bounding box center [722, 311] width 6 height 6
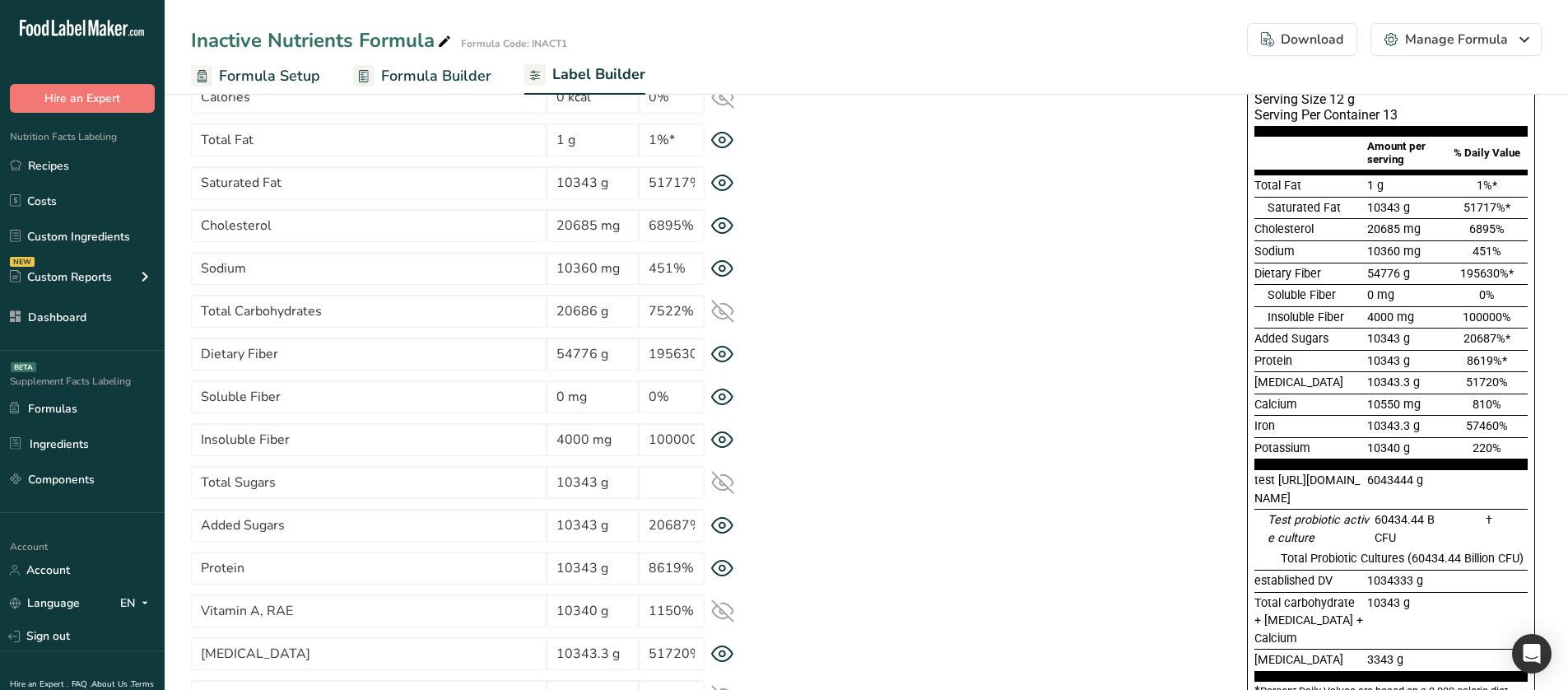
click at [720, 311] on icon at bounding box center [722, 312] width 21 height 15
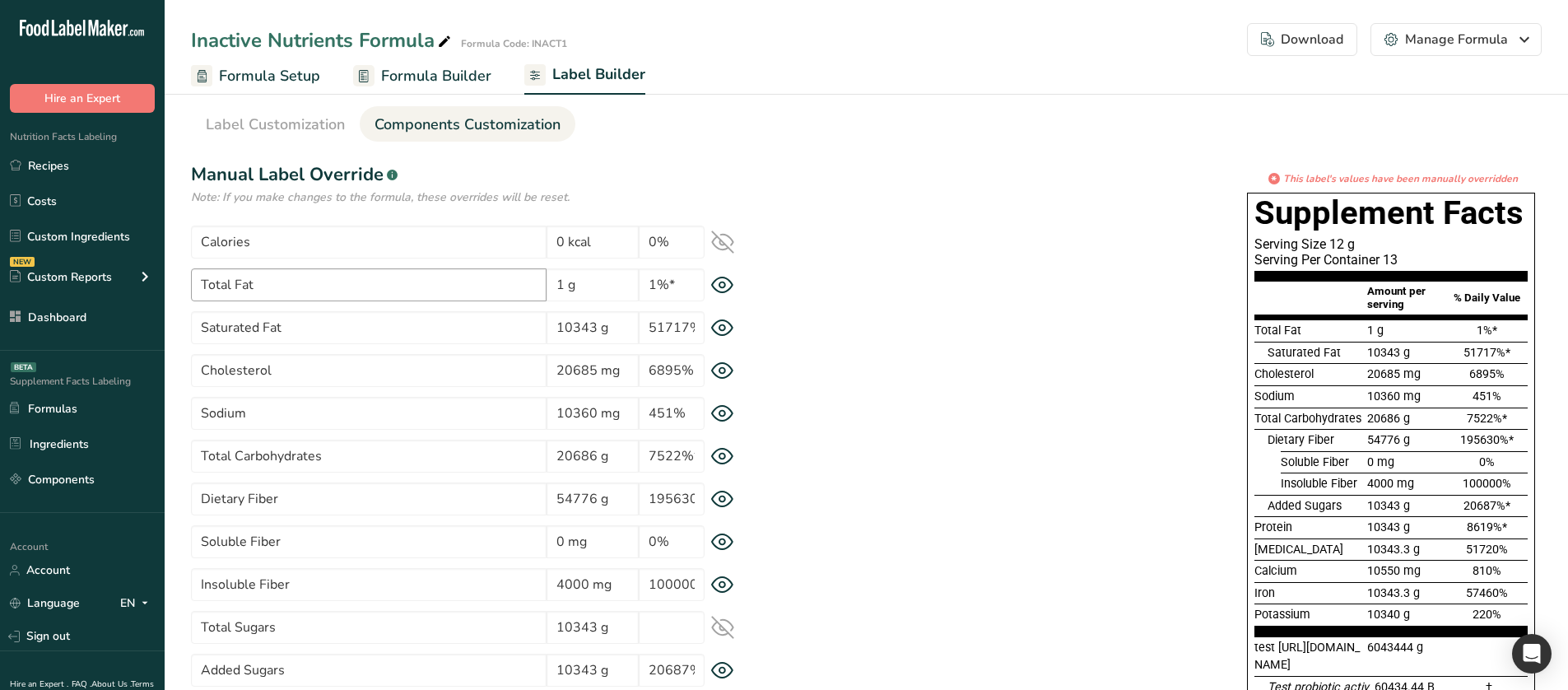
scroll to position [0, 0]
